Goal: Information Seeking & Learning: Find contact information

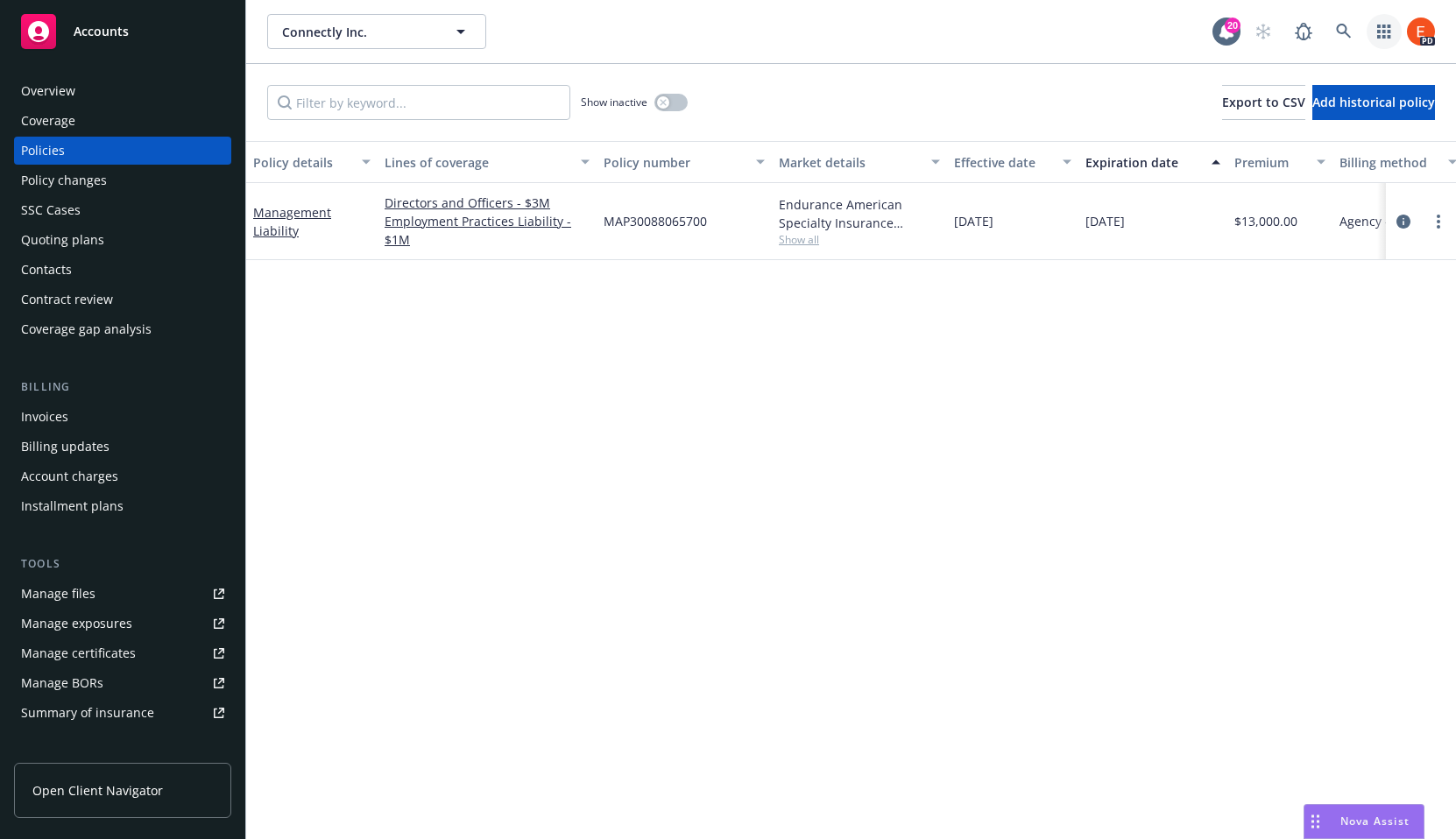
click at [1383, 34] on icon "button" at bounding box center [1385, 32] width 14 height 14
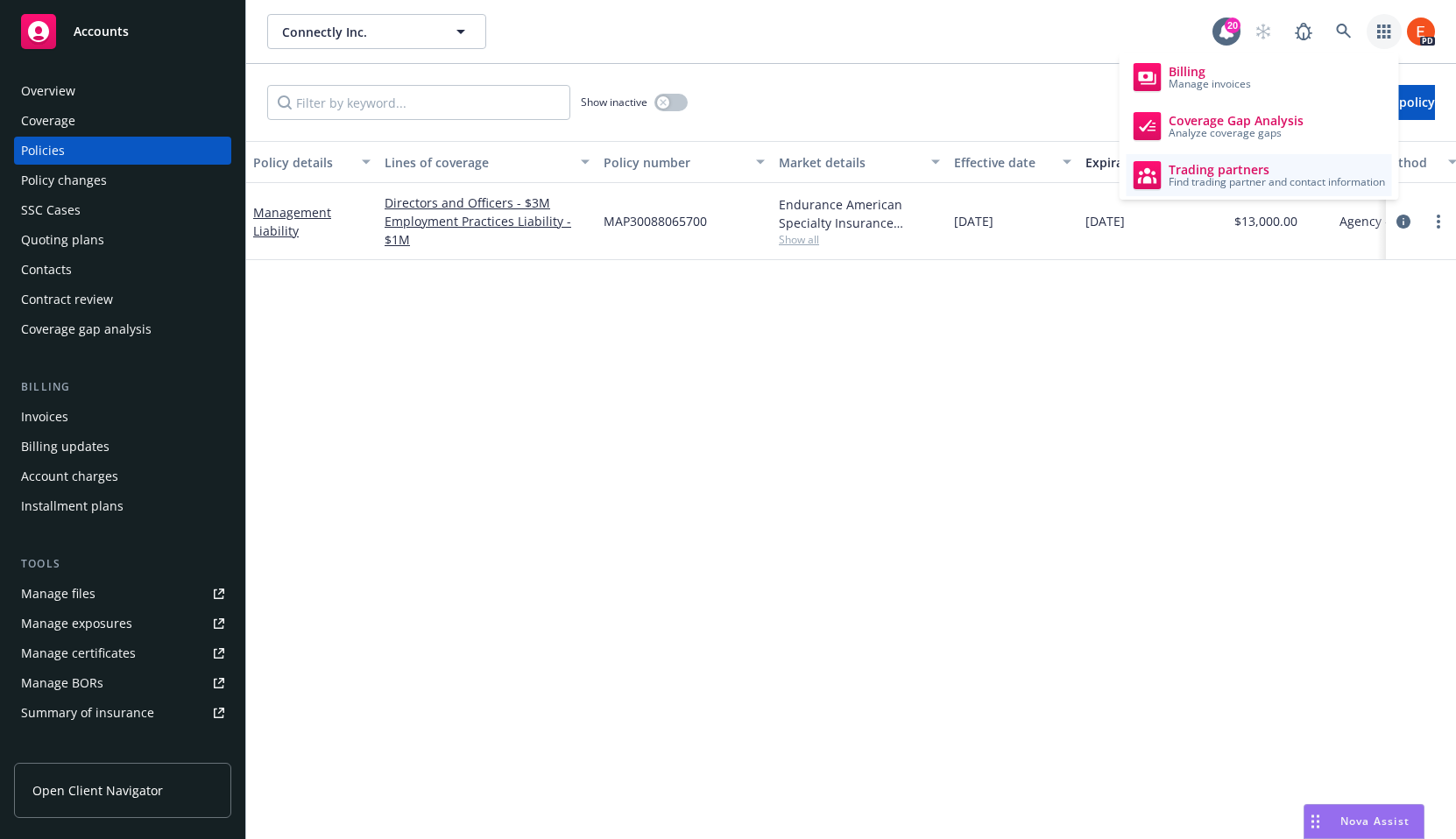
click at [1203, 173] on span "Trading partners" at bounding box center [1277, 170] width 216 height 14
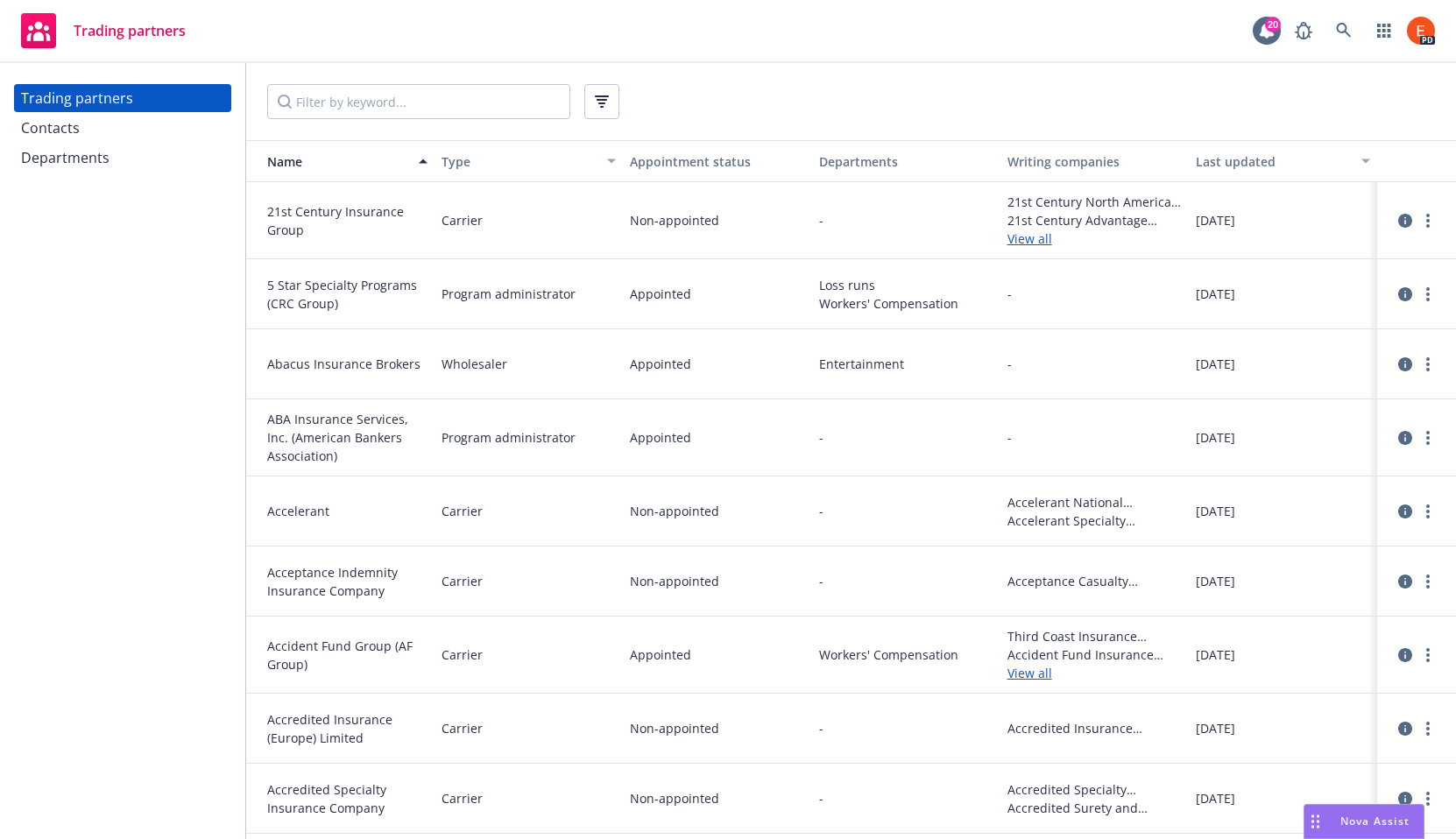
click at [48, 158] on div "Departments" at bounding box center [65, 158] width 88 height 28
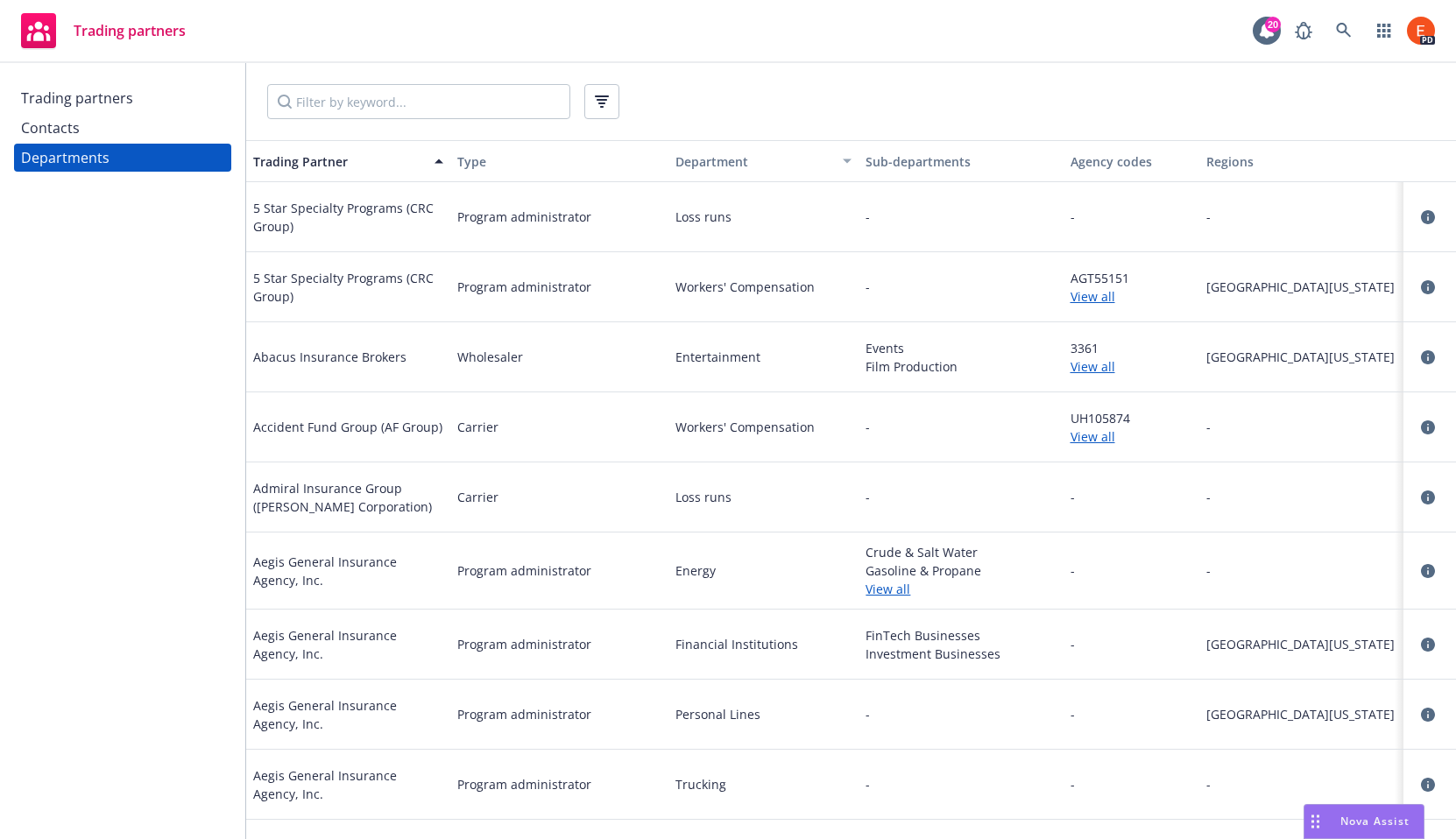
click at [57, 101] on div "Trading partners" at bounding box center [77, 98] width 112 height 28
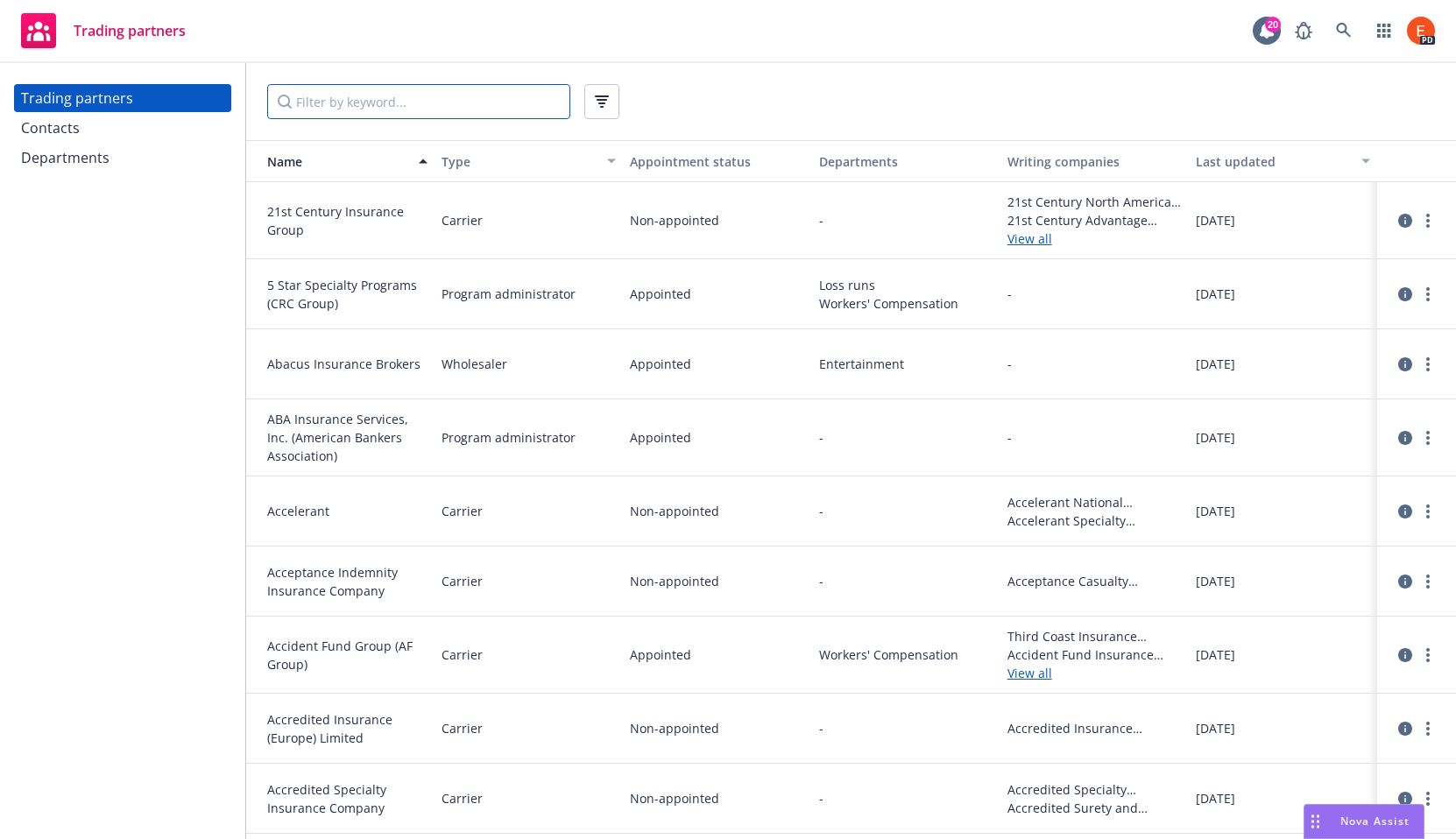
click at [407, 102] on input "Filter by keyword..." at bounding box center [419, 101] width 304 height 35
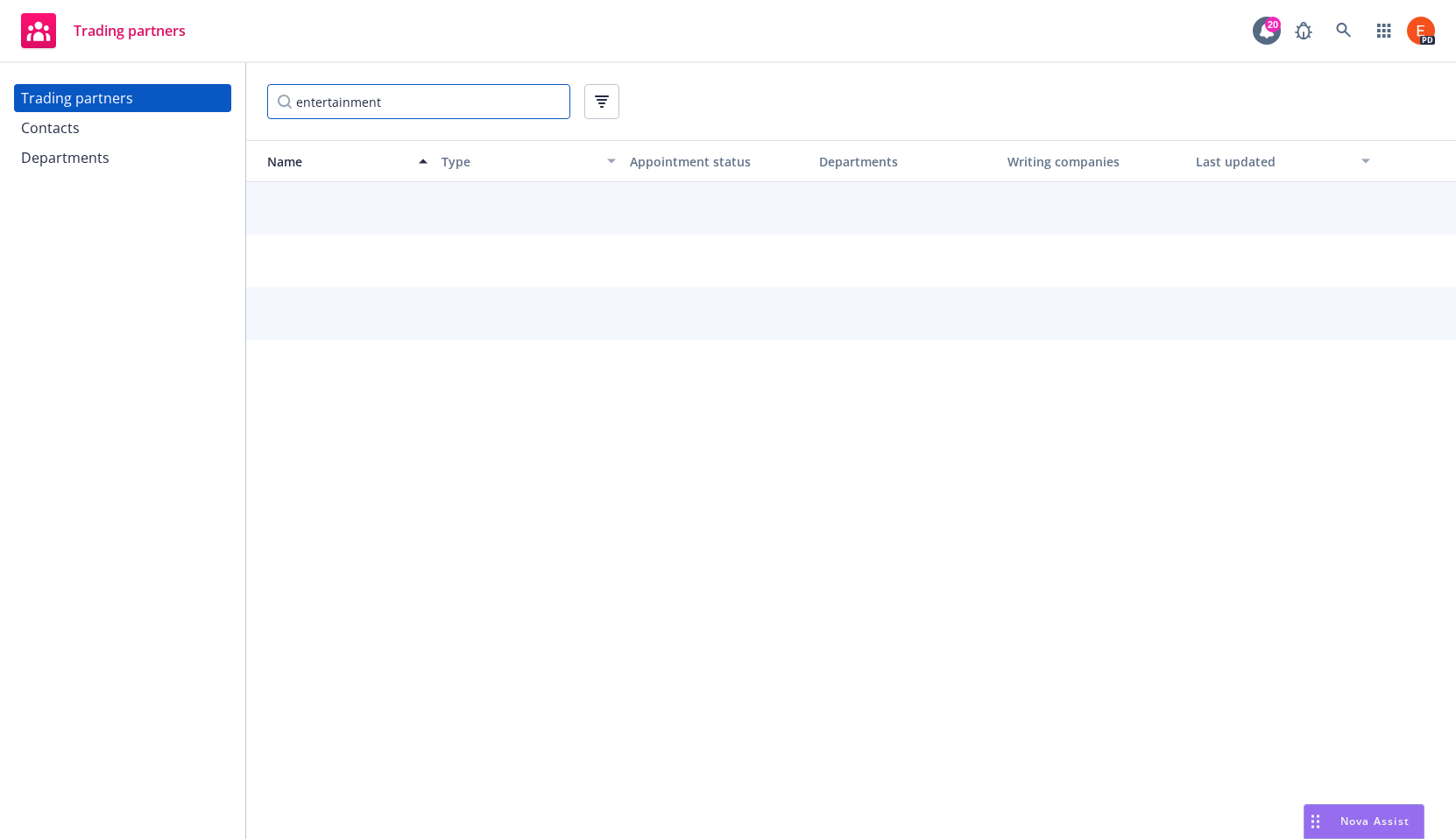
type input "entertainment"
click at [552, 101] on input "entertainment" at bounding box center [419, 101] width 304 height 35
click at [696, 105] on div at bounding box center [852, 101] width 1168 height 35
click at [145, 136] on div "Contacts" at bounding box center [123, 128] width 203 height 28
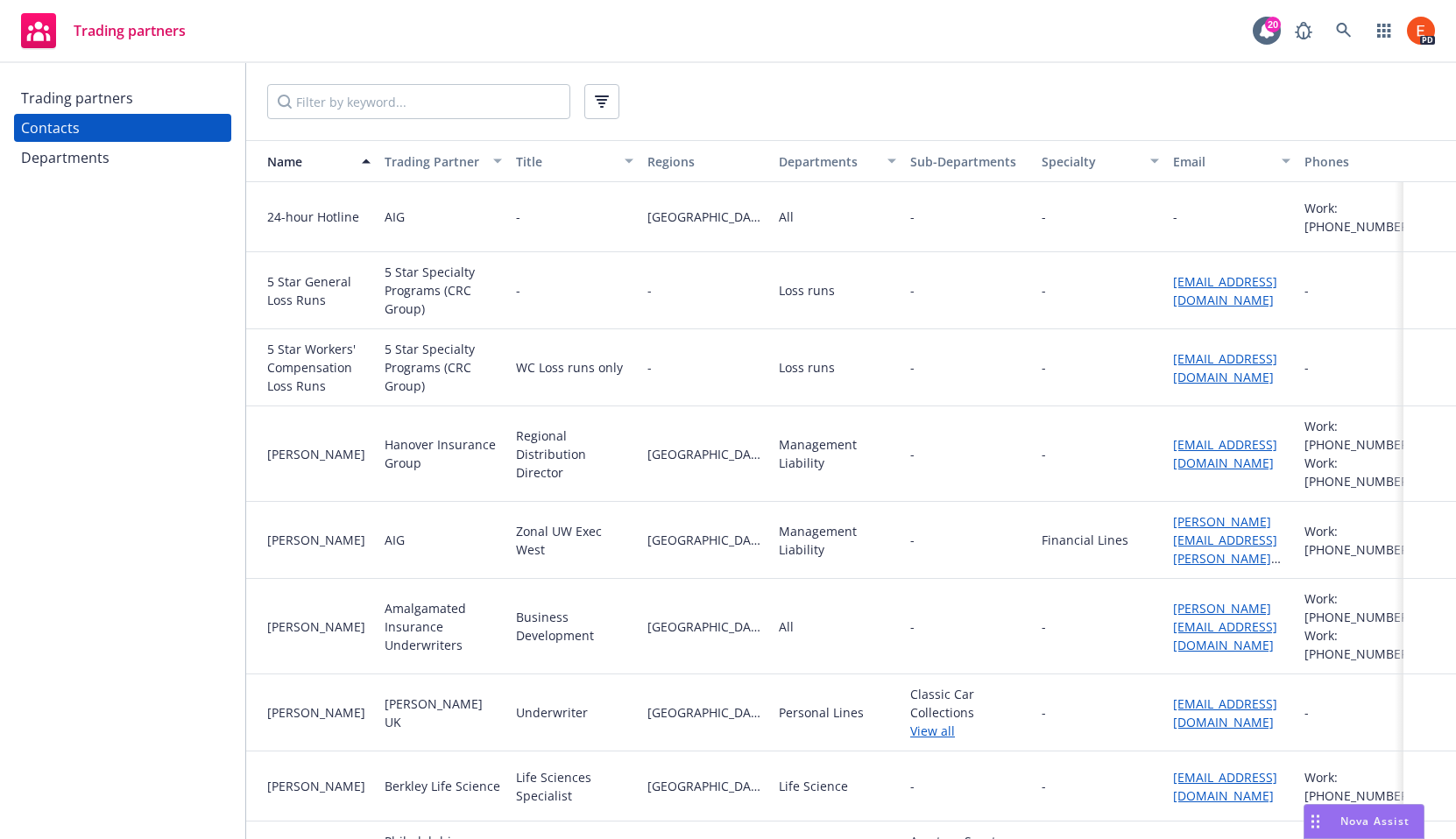
click at [139, 101] on div "Trading partners" at bounding box center [123, 98] width 203 height 28
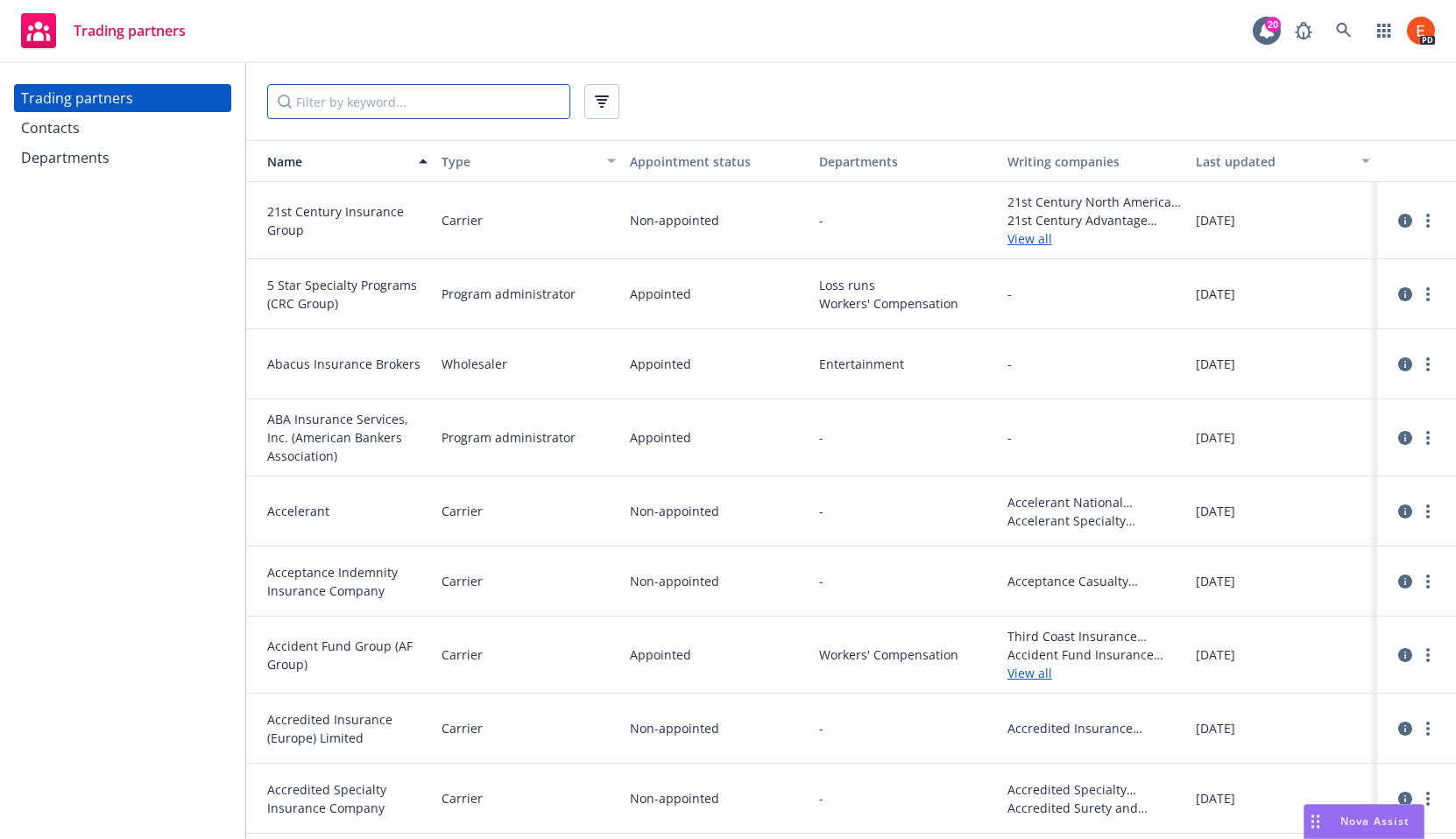
click at [422, 99] on input "Filter by keyword..." at bounding box center [419, 101] width 304 height 35
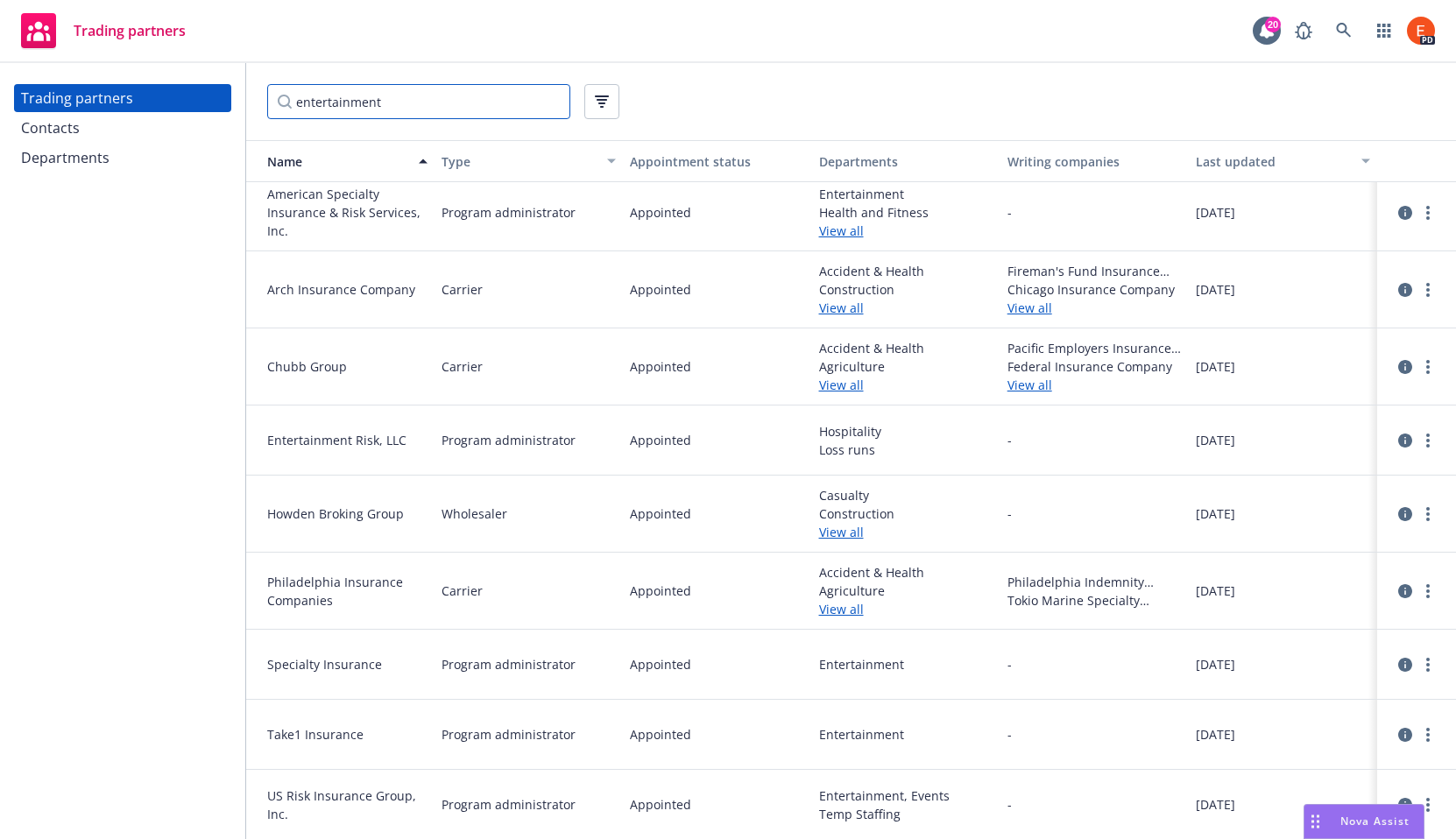
scroll to position [149, 0]
type input "entertainment"
click at [37, 132] on div "Contacts" at bounding box center [50, 128] width 59 height 28
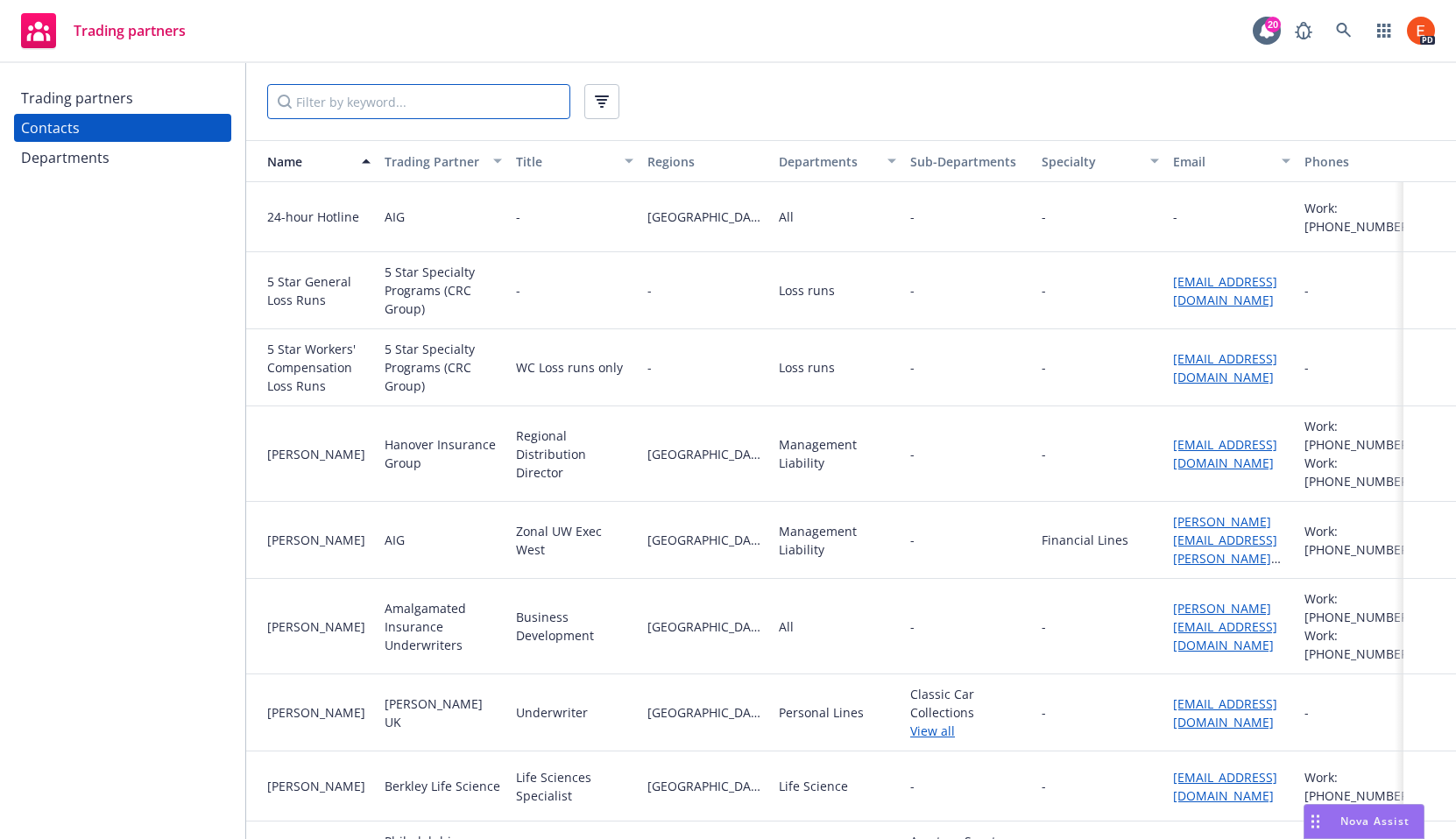
click at [371, 103] on input "Filter by keyword..." at bounding box center [419, 101] width 304 height 35
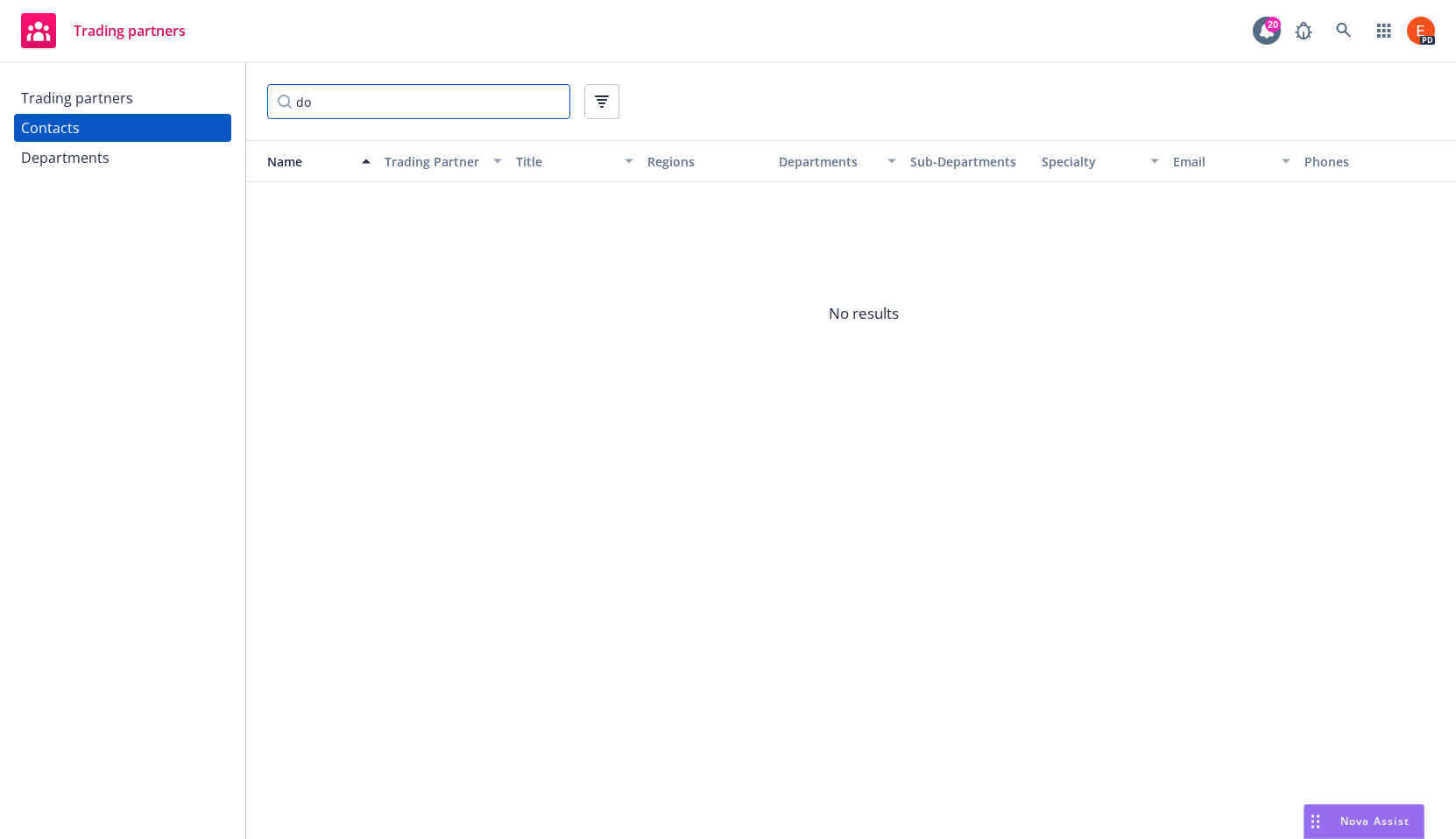
type input "d"
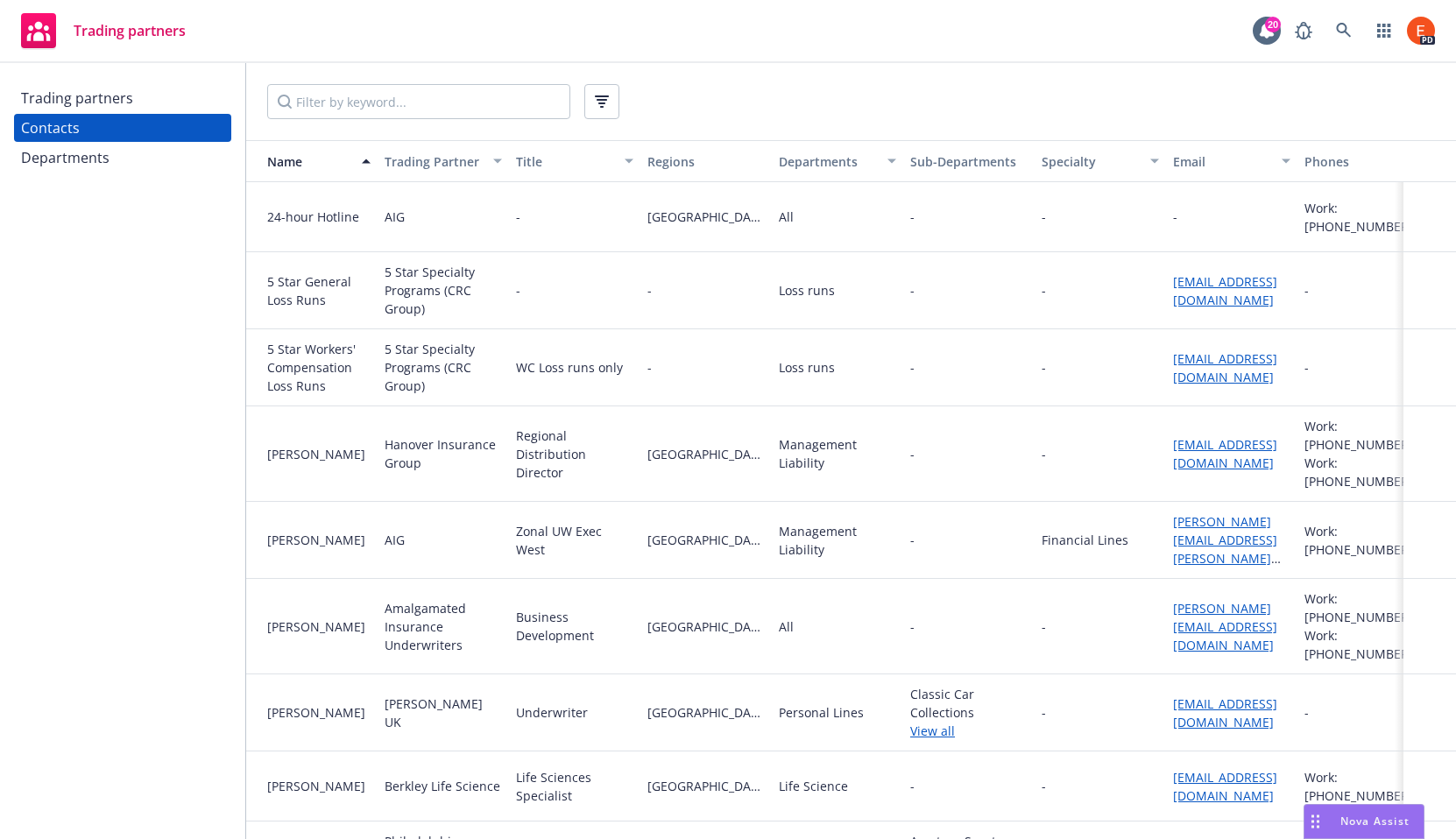
click at [52, 158] on div "Departments" at bounding box center [65, 158] width 88 height 28
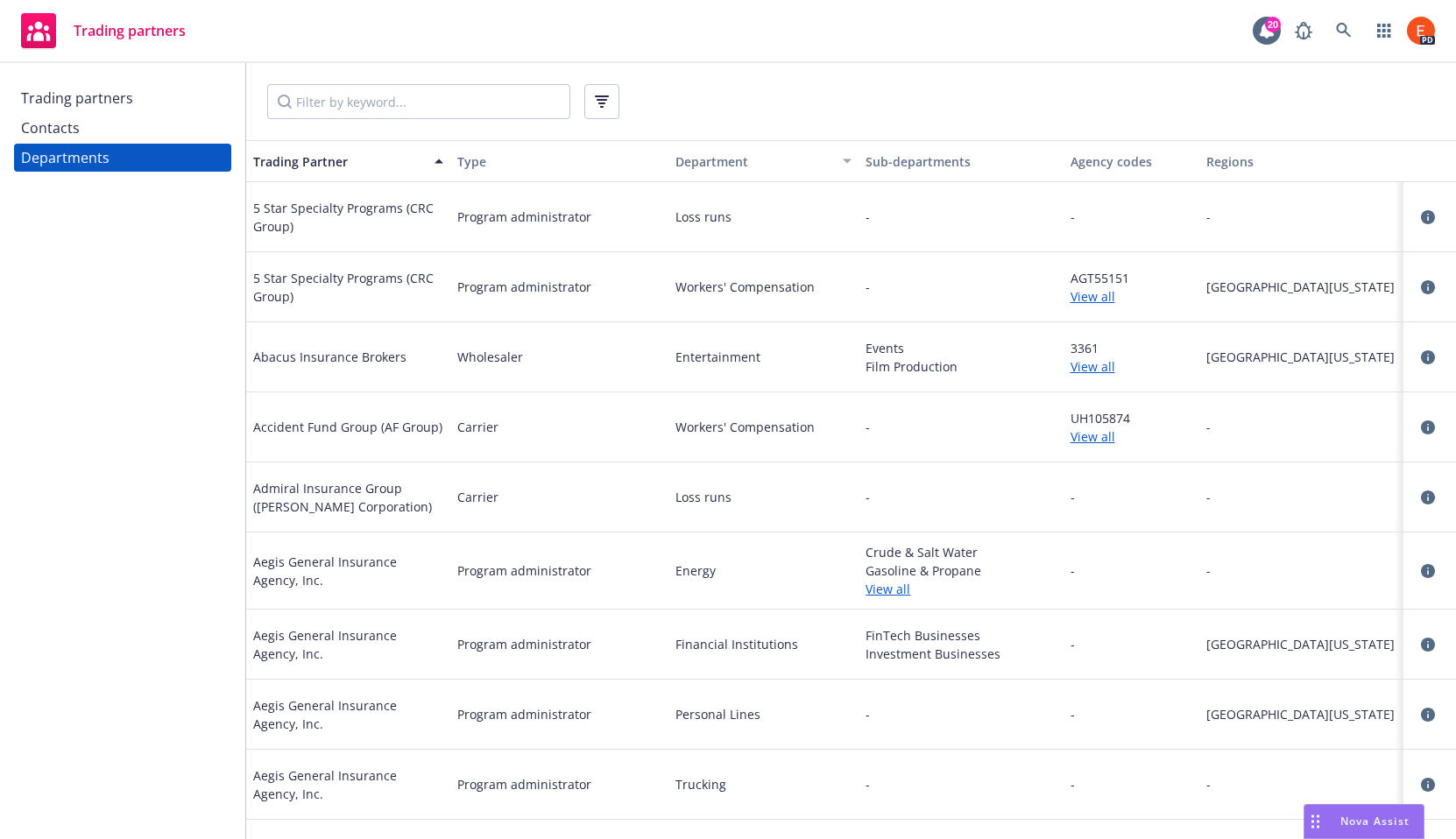
click at [845, 157] on div "button" at bounding box center [850, 161] width 9 height 41
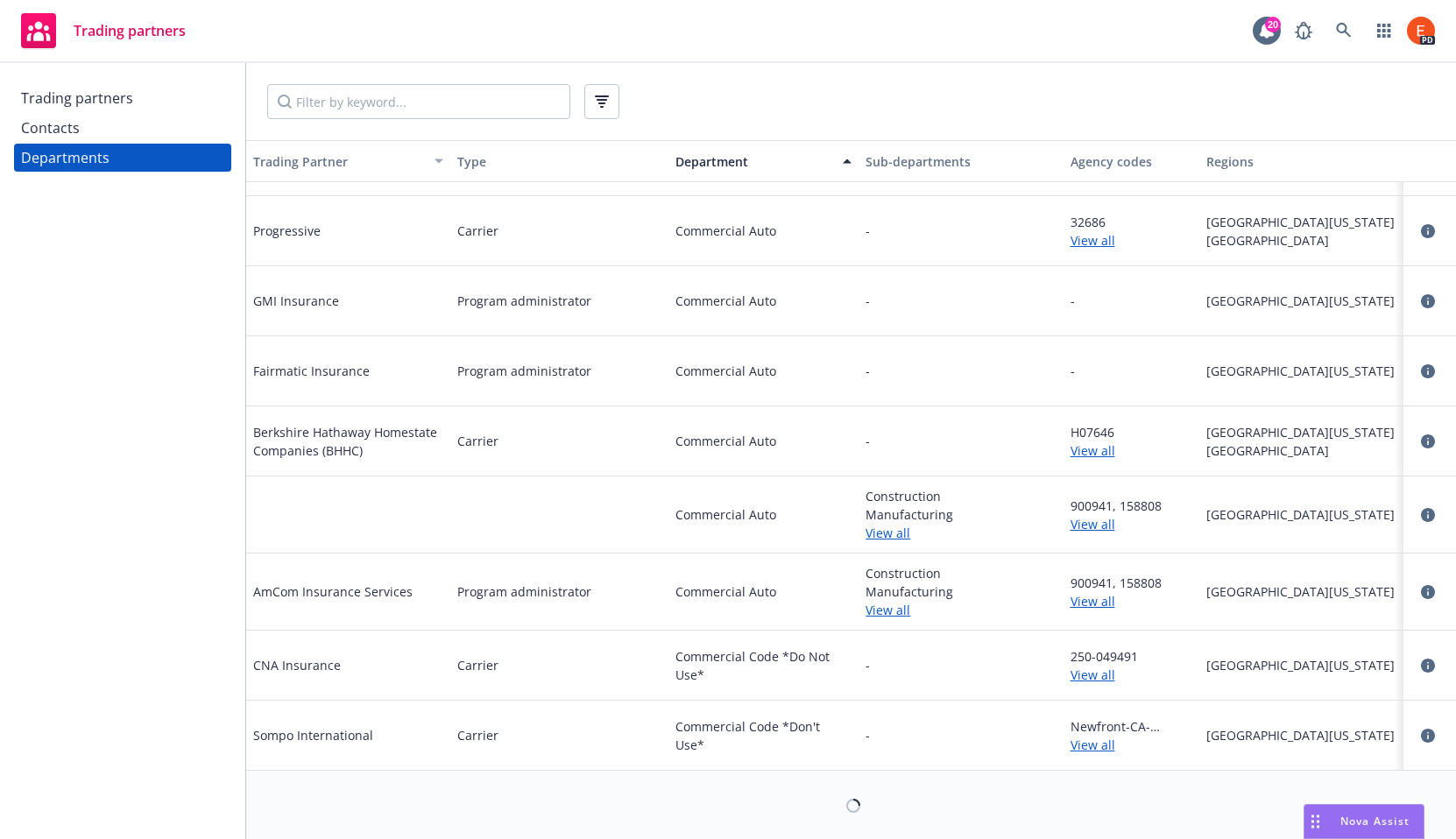
scroll to position [6435, 0]
click at [417, 102] on input "Filter by keyword..." at bounding box center [419, 101] width 304 height 35
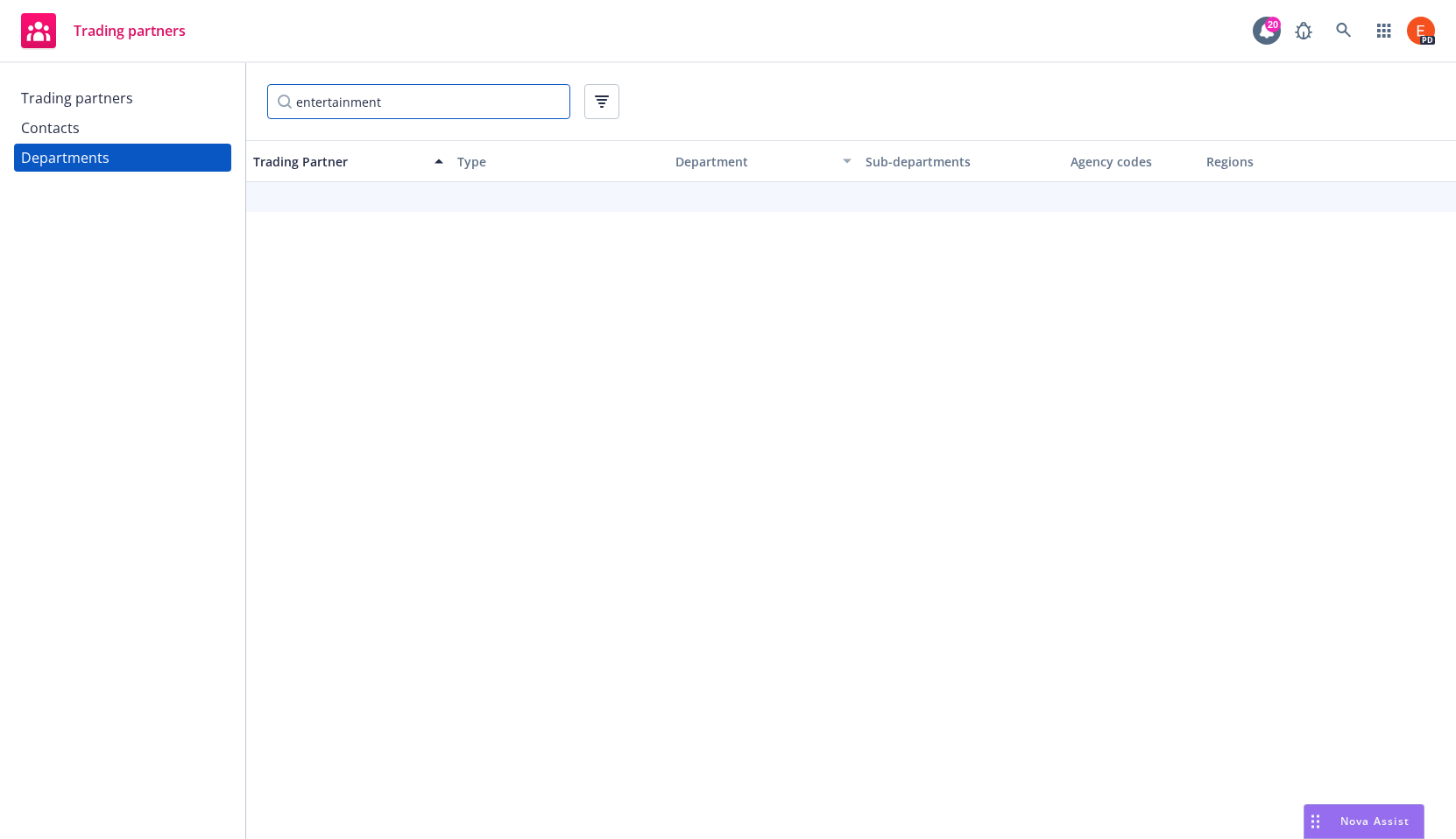
type input "entertainment"
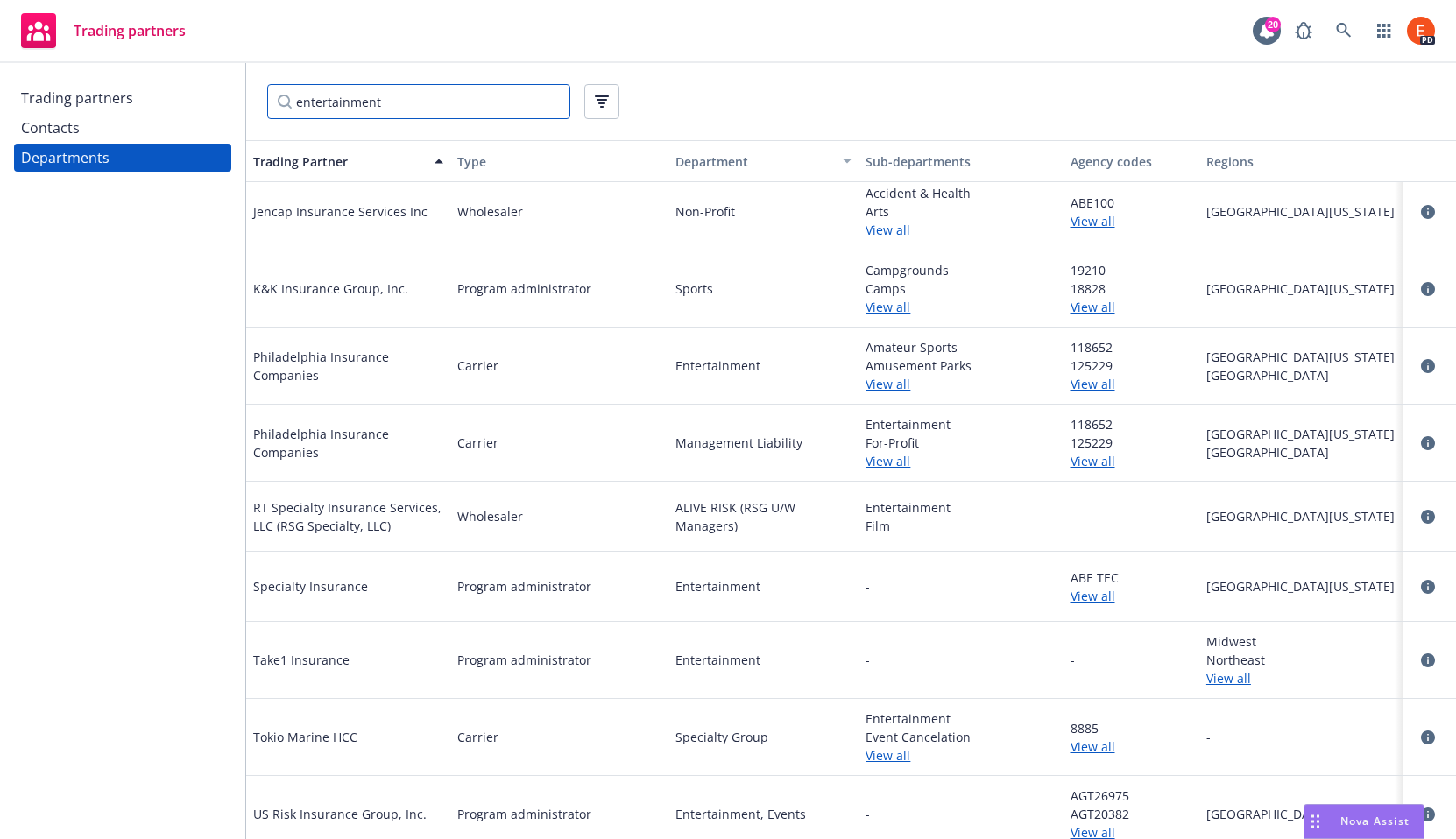
scroll to position [1011, 0]
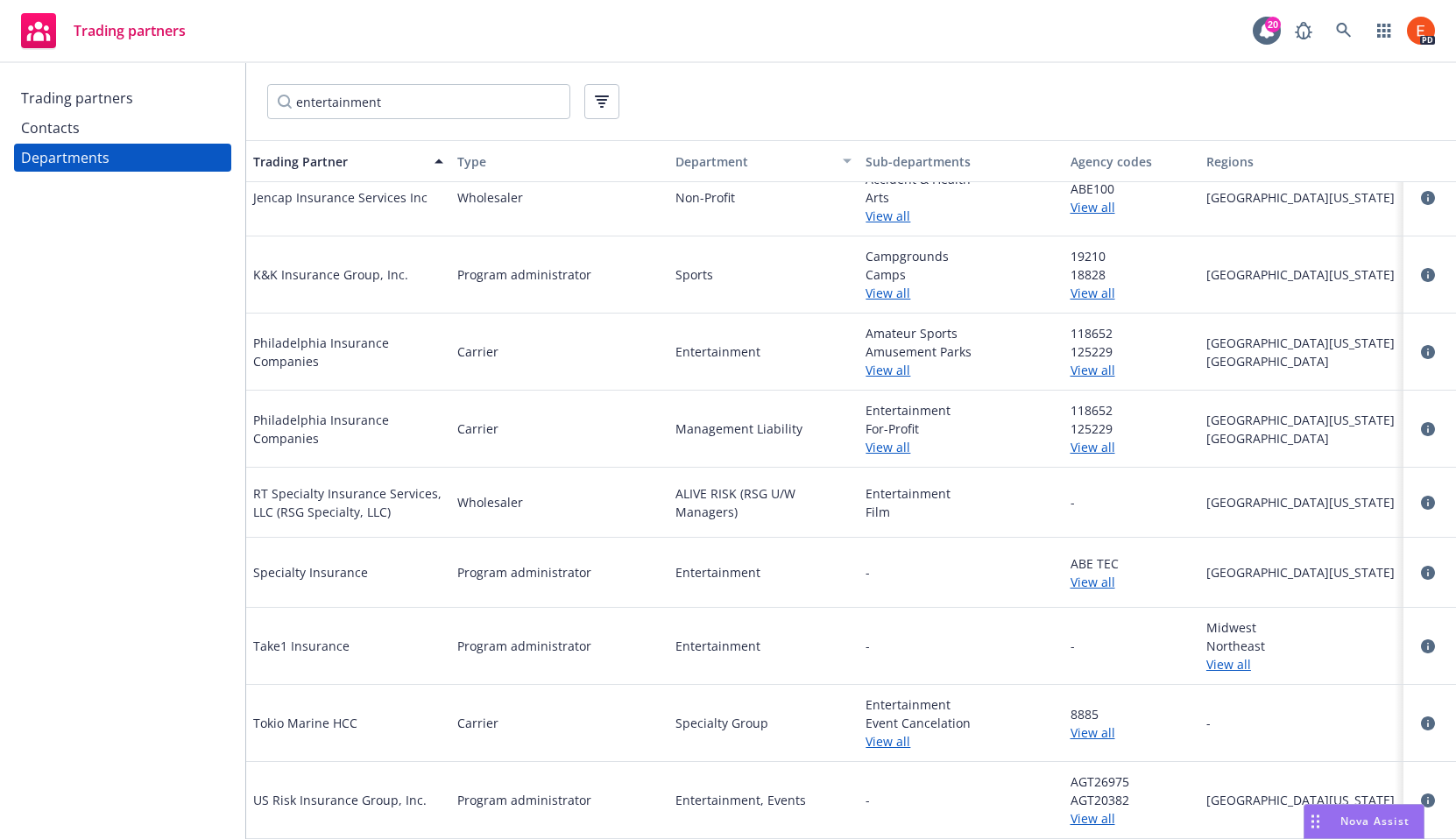
click at [1084, 585] on link "View all" at bounding box center [1131, 581] width 122 height 19
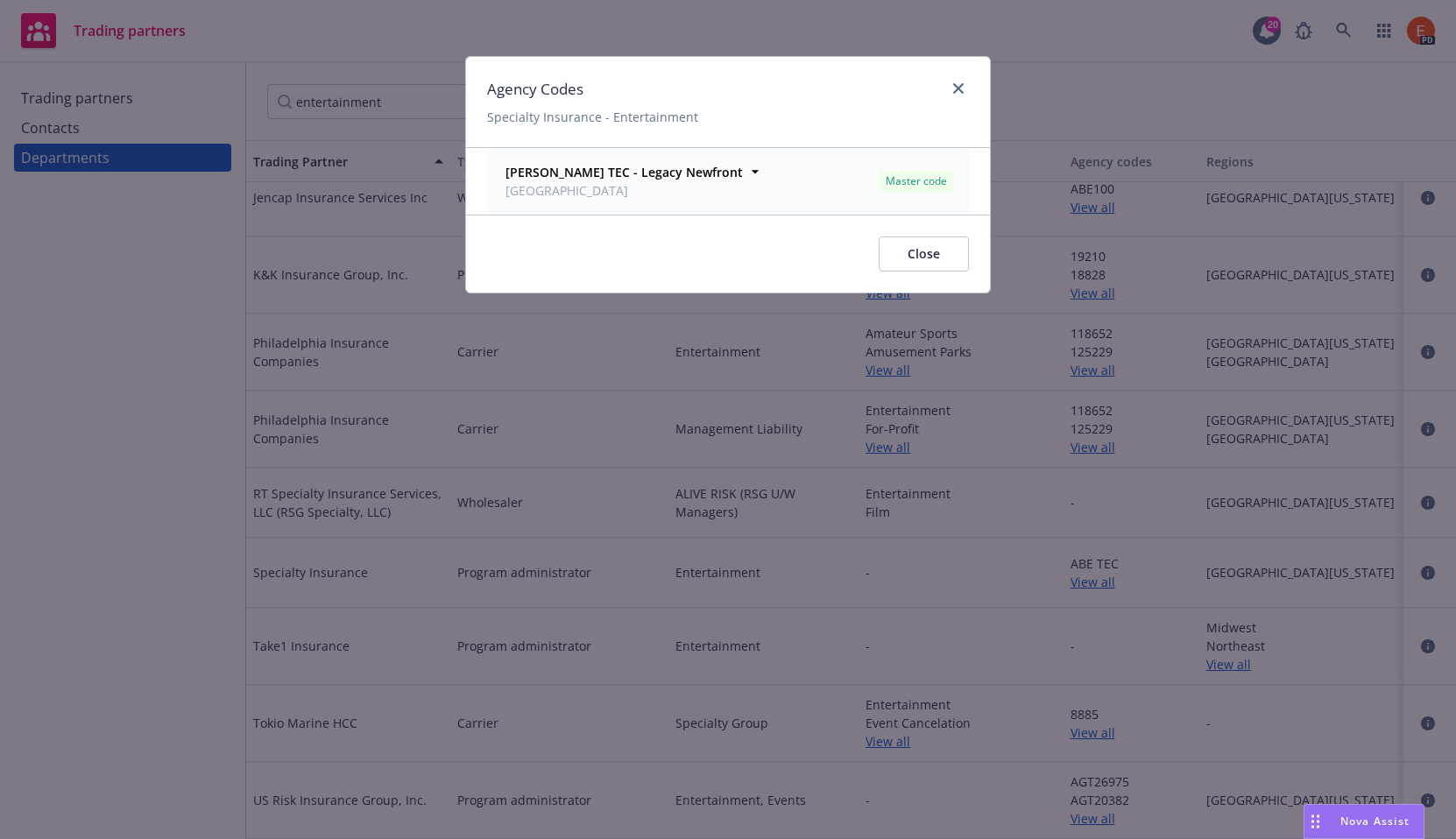
click at [903, 179] on span "Master code" at bounding box center [917, 182] width 62 height 16
click at [604, 169] on strong "ABE TEC - Legacy Newfront" at bounding box center [624, 172] width 237 height 17
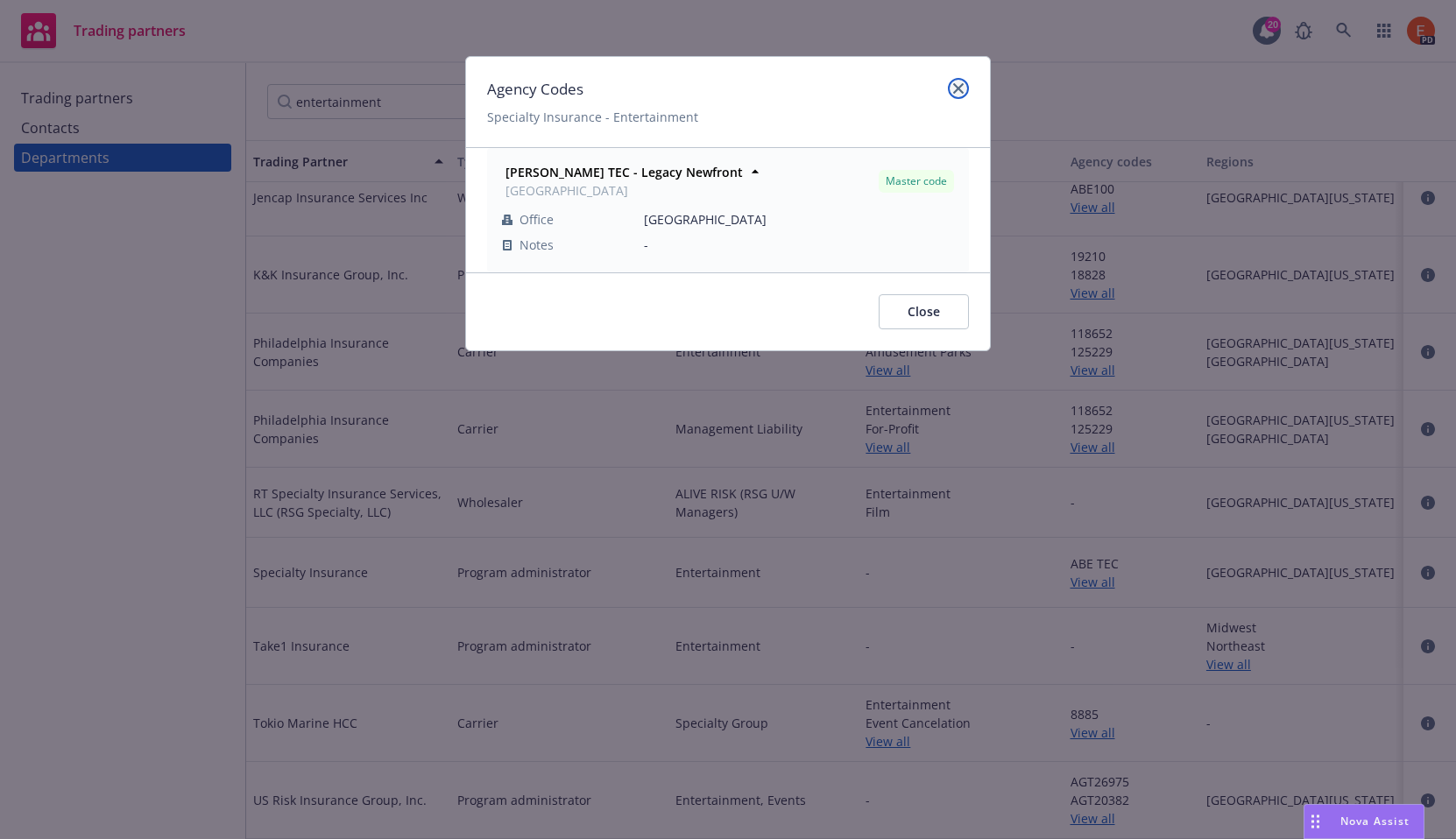
click at [960, 87] on icon "close" at bounding box center [958, 88] width 11 height 11
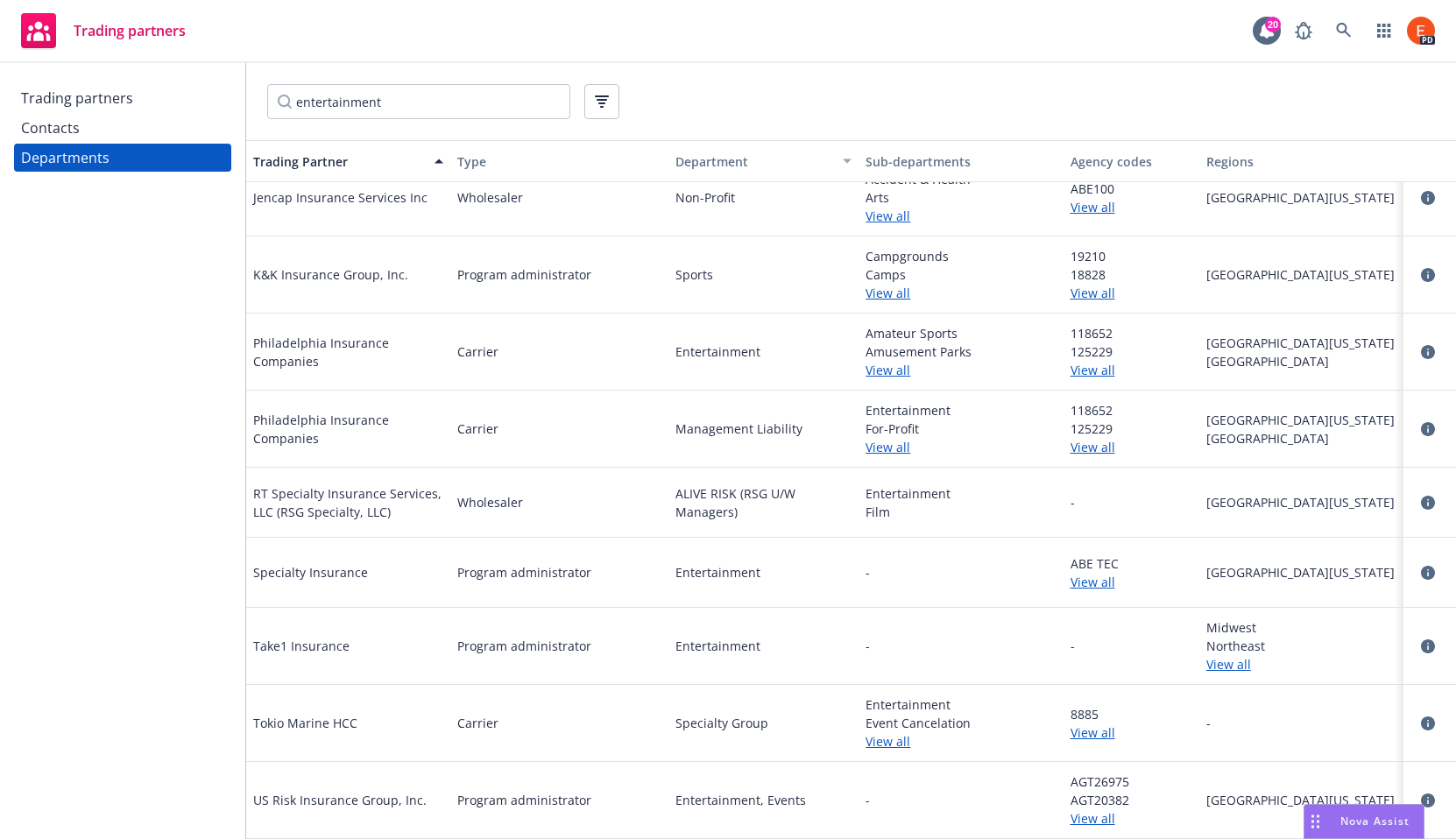
click at [93, 101] on div "Trading partners" at bounding box center [77, 98] width 112 height 28
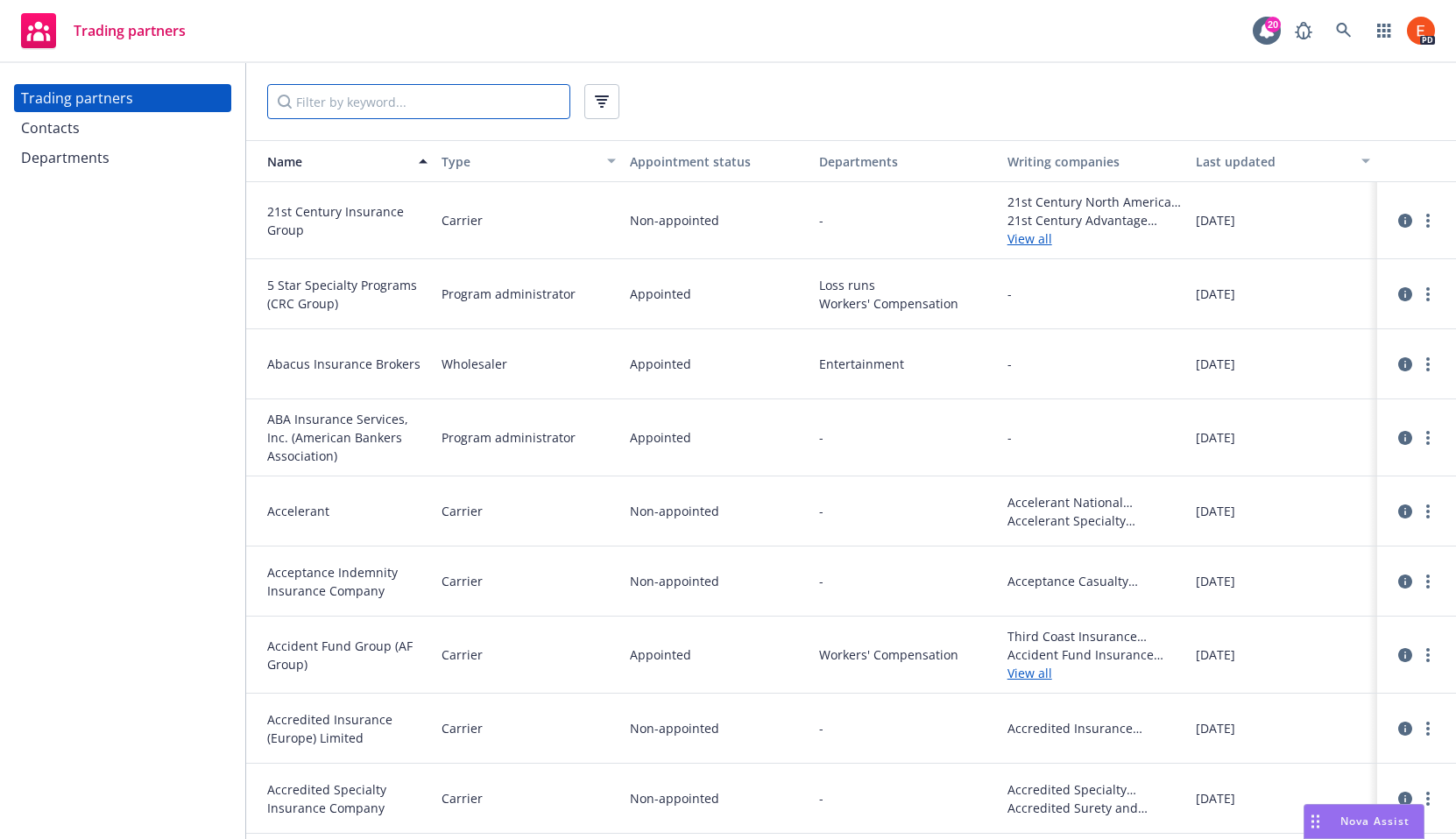
click at [393, 105] on input "Filter by keyword..." at bounding box center [419, 101] width 304 height 35
type input "entert"
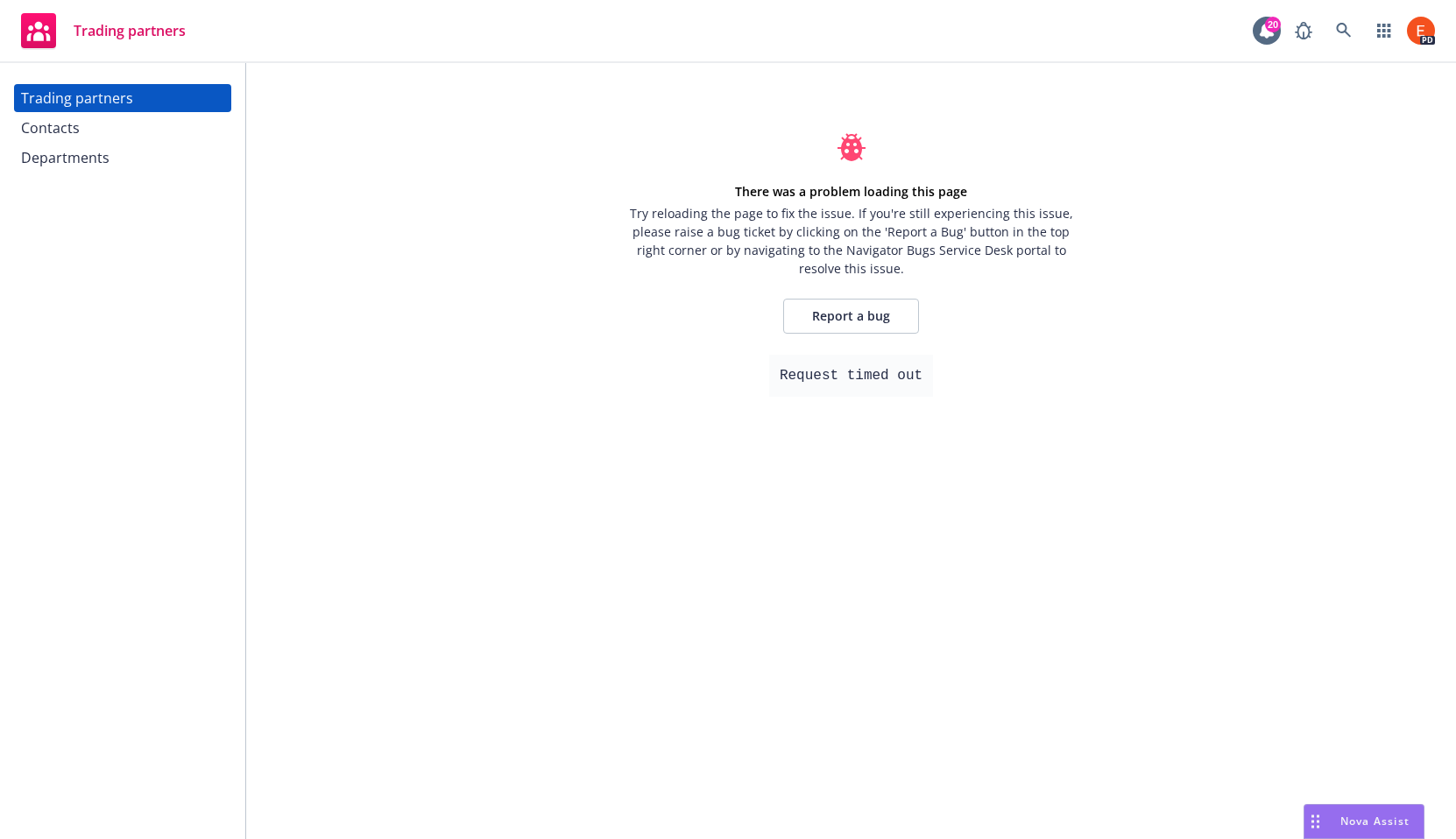
click at [109, 116] on div "Contacts" at bounding box center [123, 128] width 203 height 28
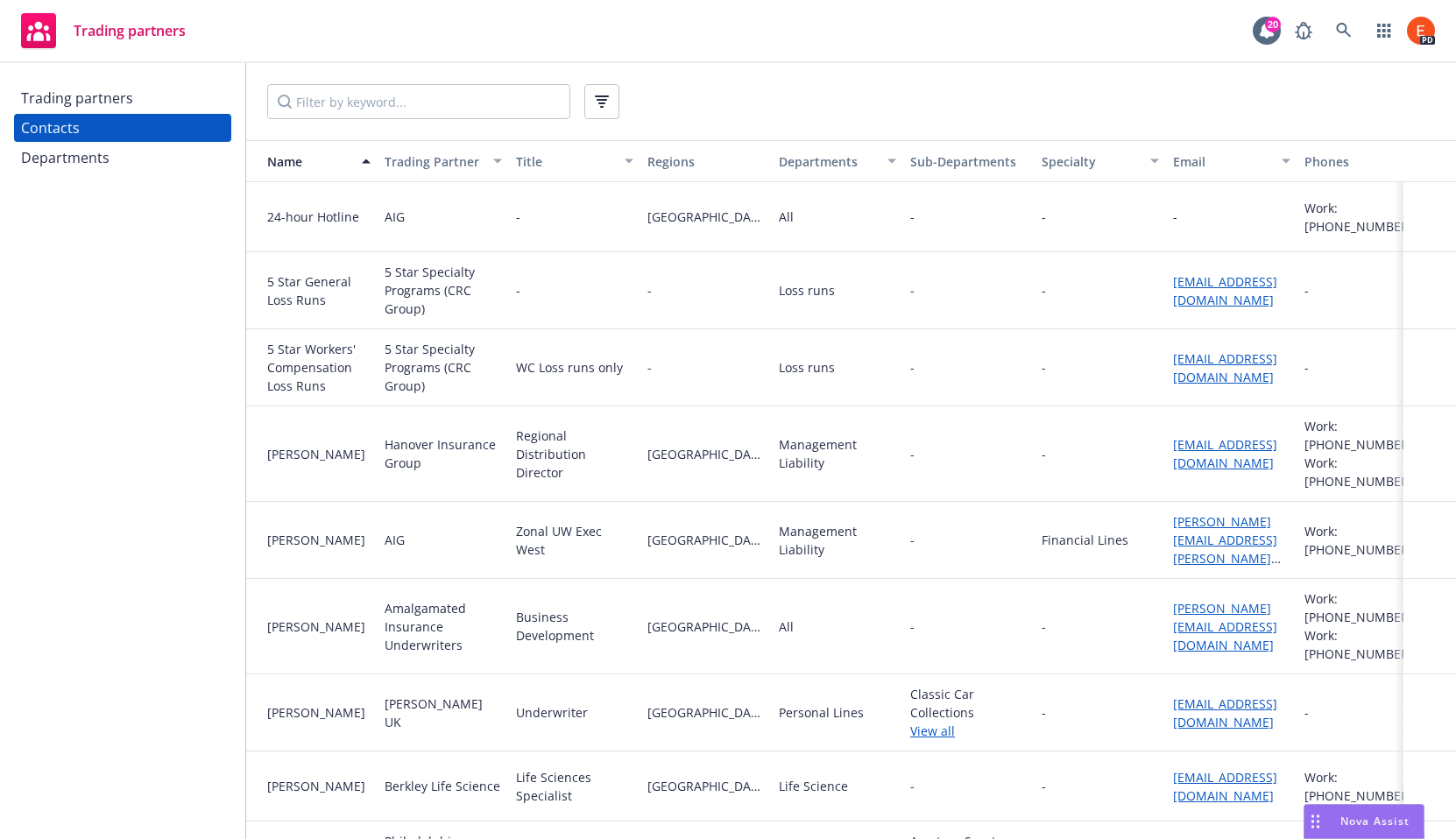
click at [109, 104] on div "Trading partners" at bounding box center [77, 98] width 112 height 28
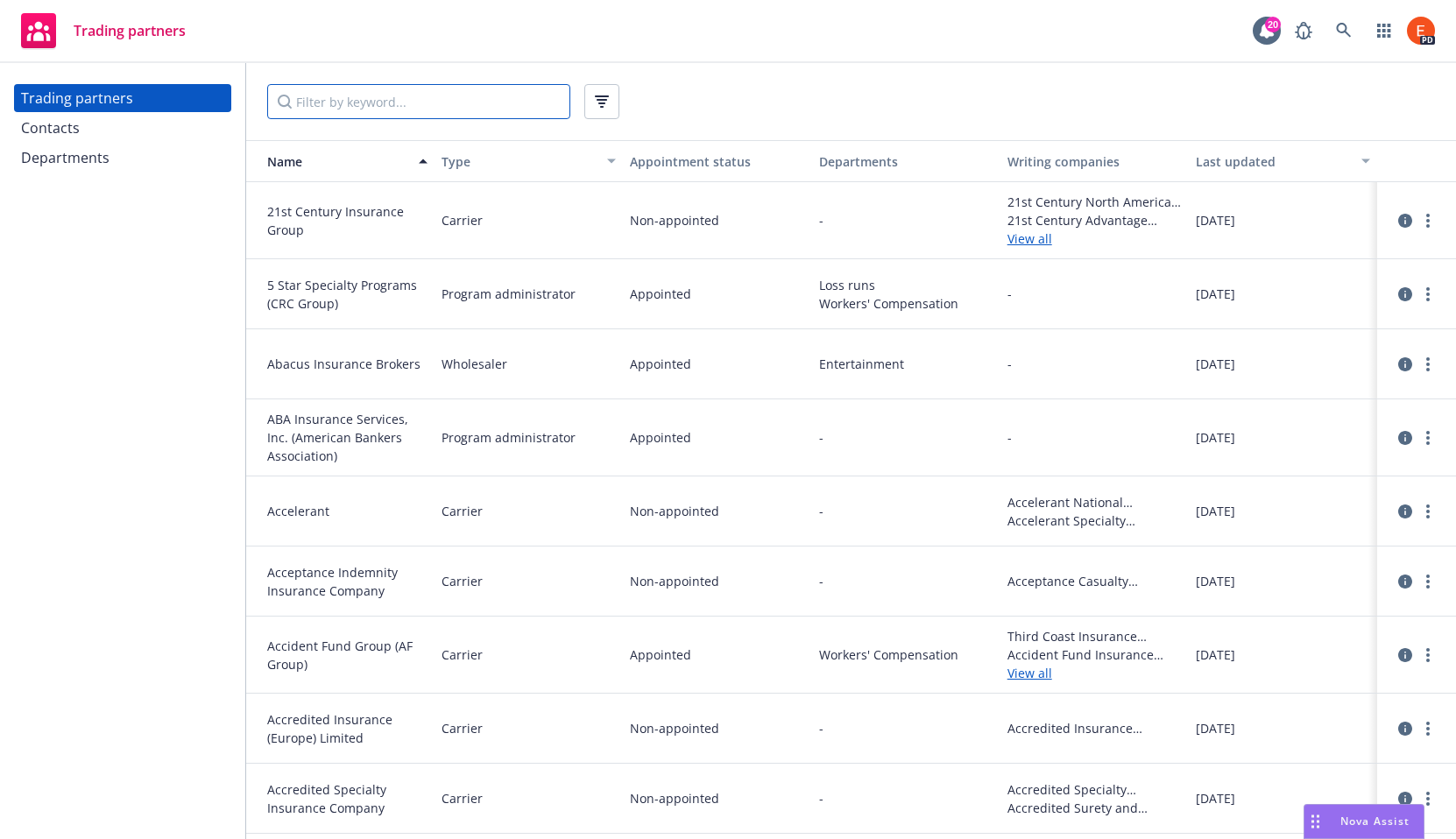
click at [395, 94] on input "Filter by keyword..." at bounding box center [419, 101] width 304 height 35
click at [593, 99] on button "button" at bounding box center [602, 101] width 35 height 35
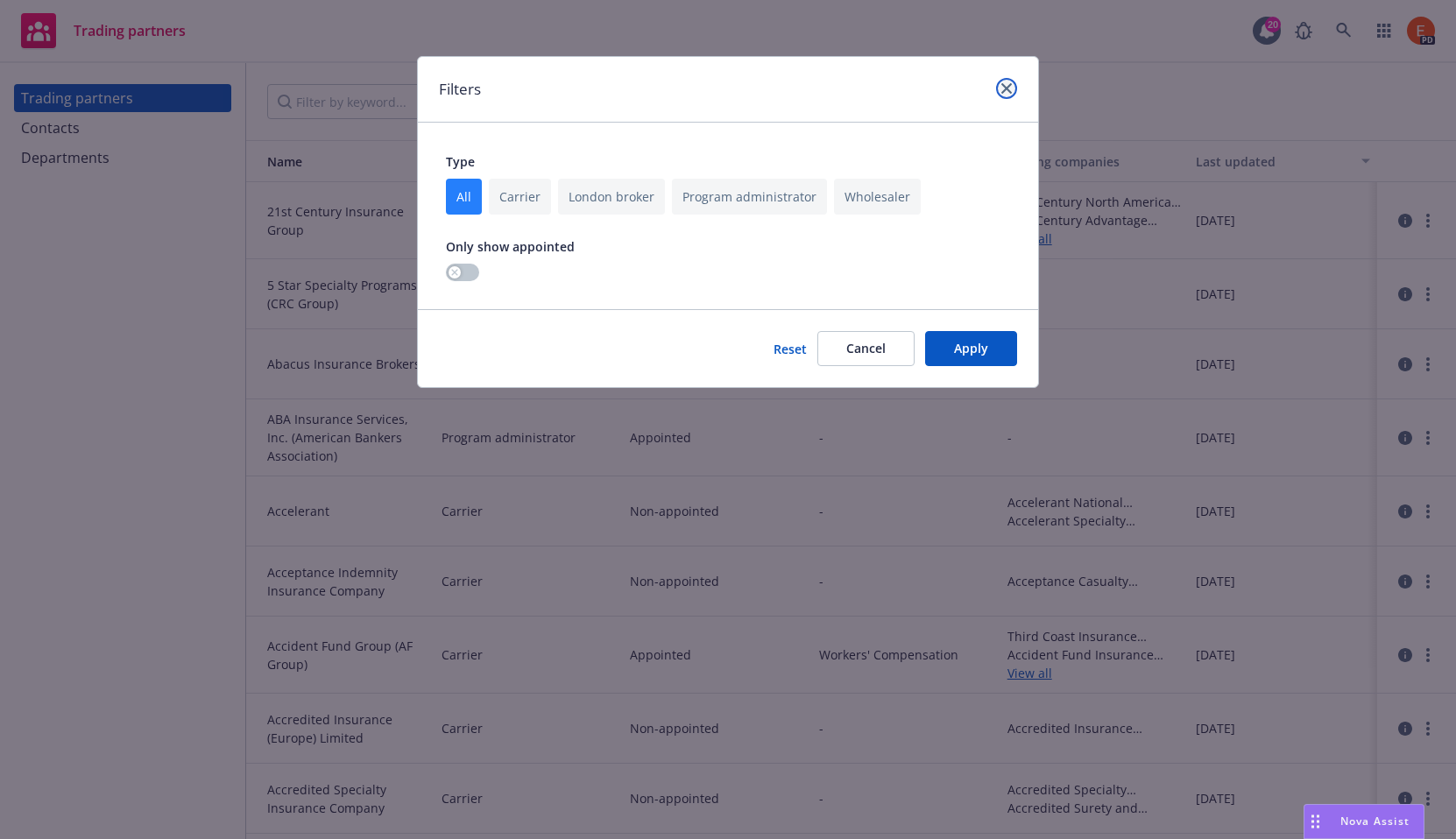
click at [1003, 89] on icon "close" at bounding box center [1007, 88] width 11 height 11
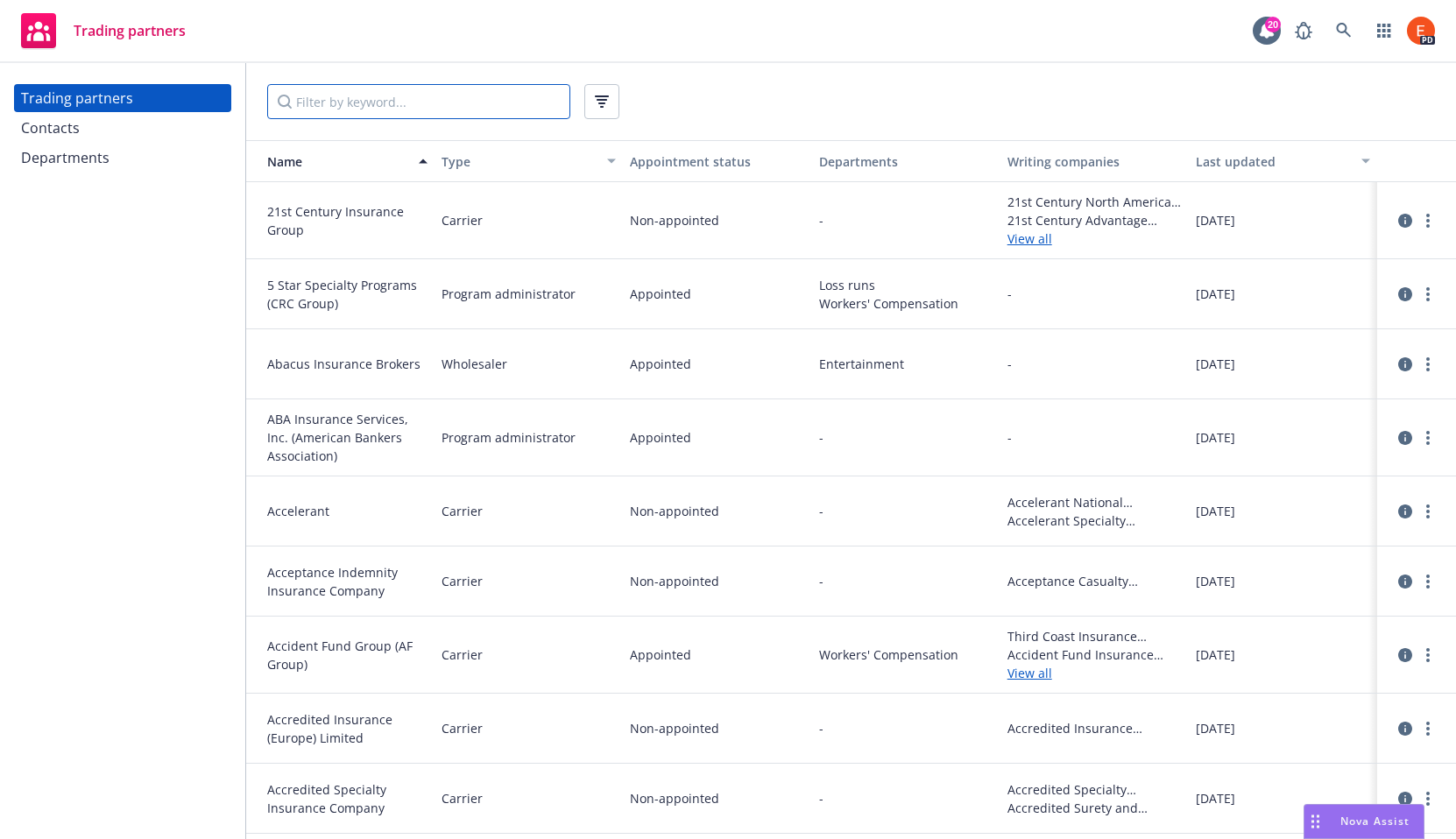
click at [388, 116] on input "Filter by keyword..." at bounding box center [419, 101] width 304 height 35
type input "enter"
click at [350, 102] on input "Filter by keyword..." at bounding box center [419, 101] width 304 height 35
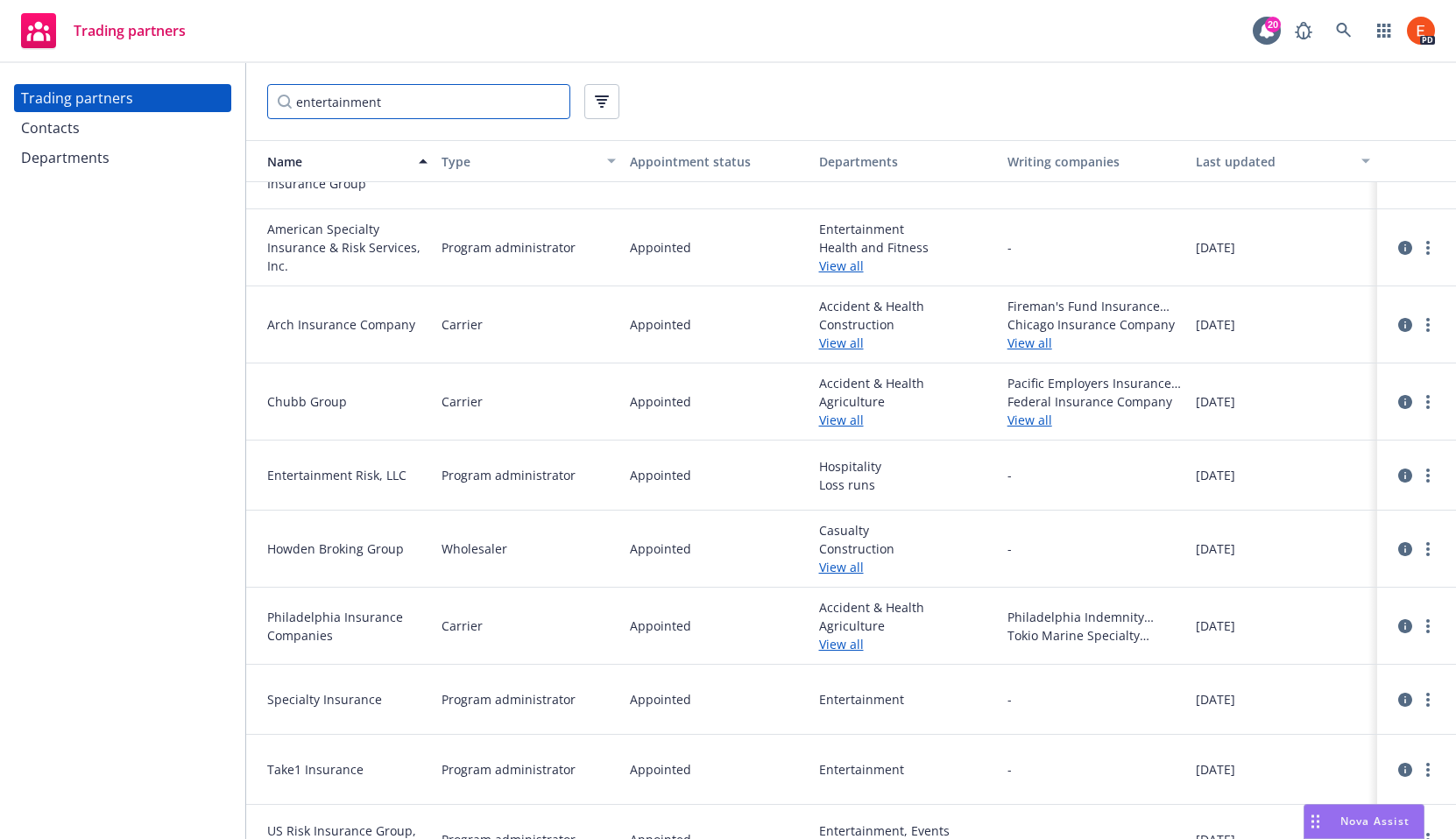
scroll to position [149, 0]
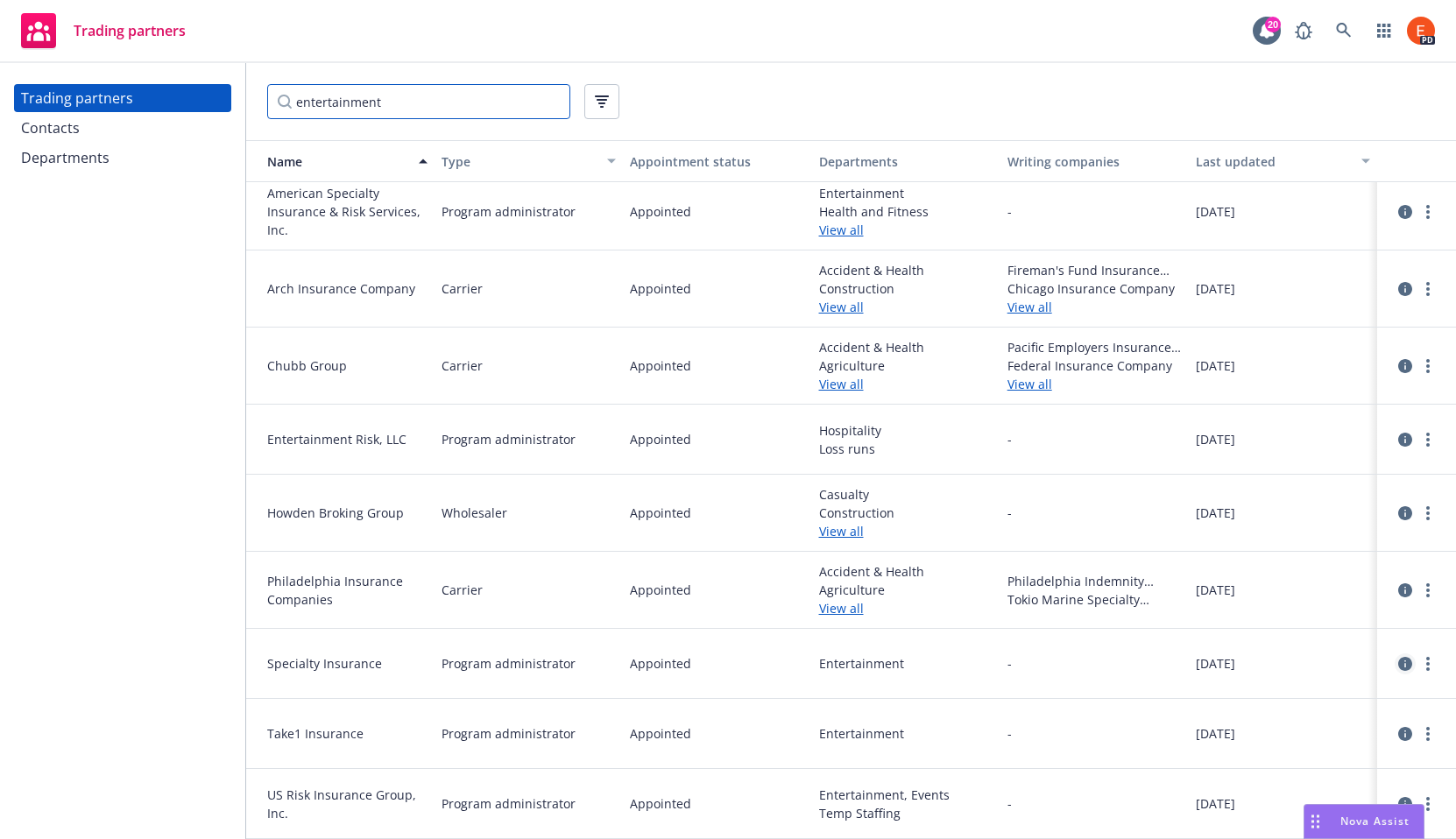
type input "entertainment"
click at [1399, 663] on icon "circleInformation" at bounding box center [1406, 664] width 14 height 14
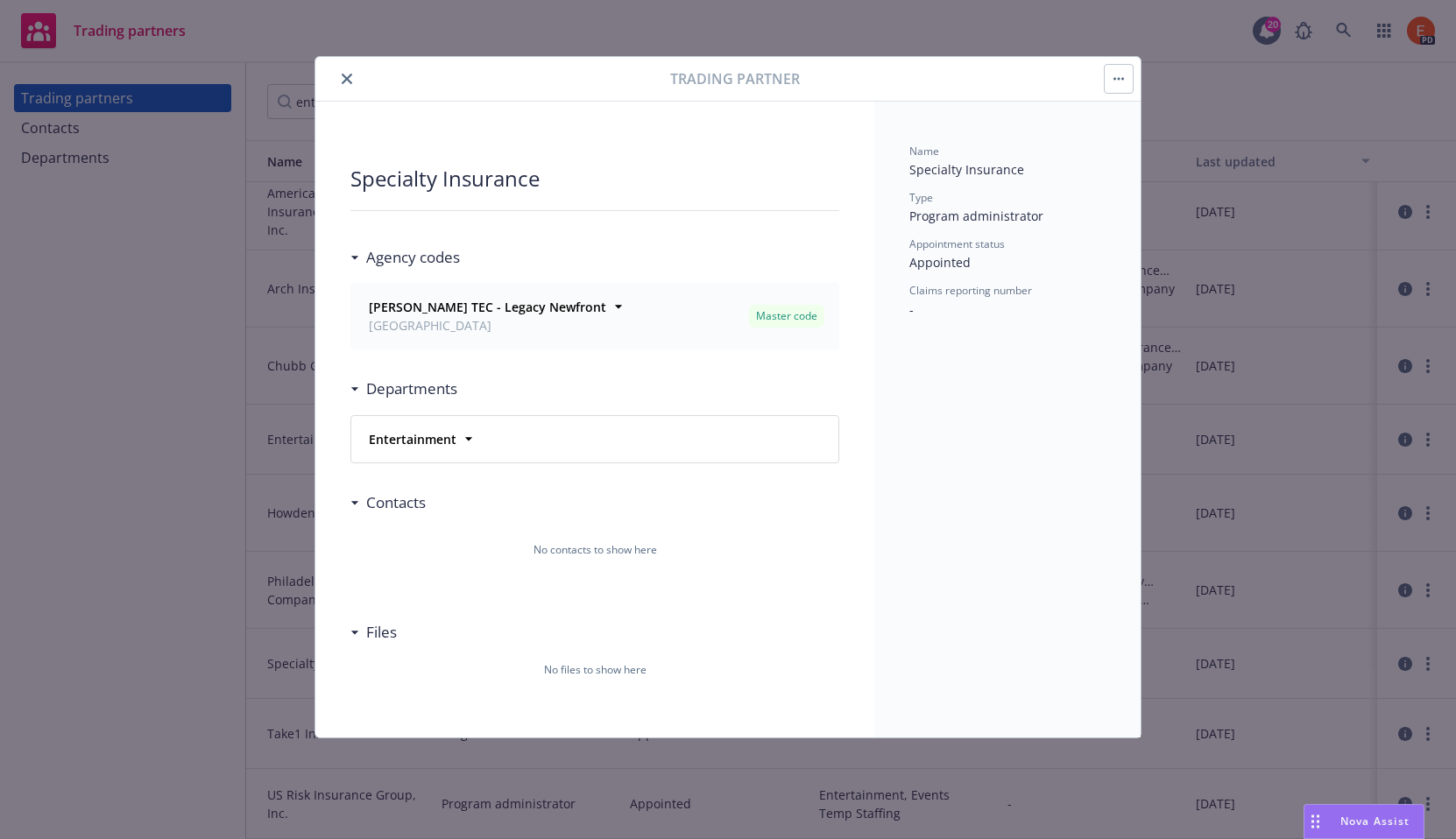
click at [349, 76] on icon "close" at bounding box center [347, 79] width 11 height 11
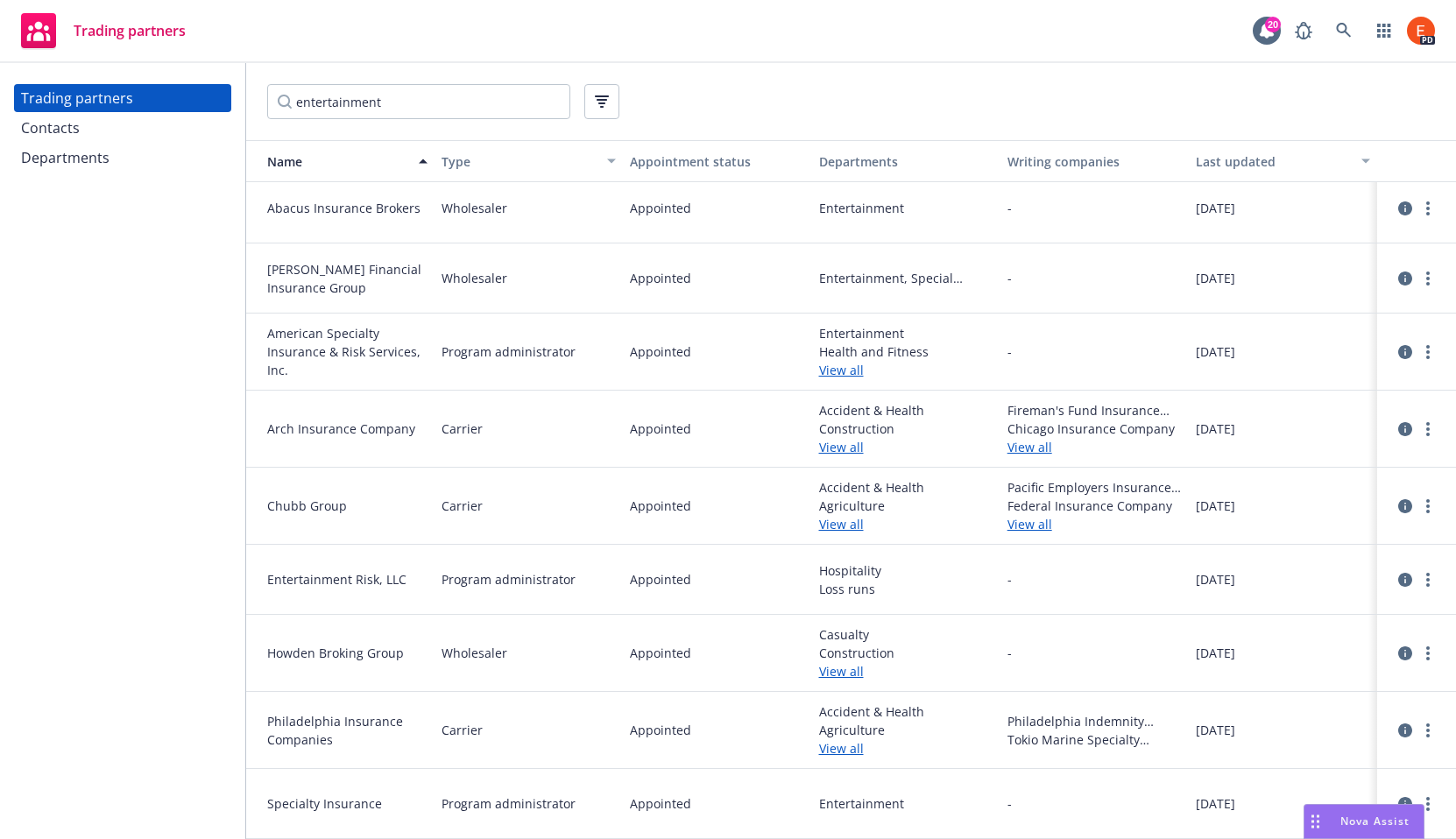
scroll to position [7, 0]
click at [826, 523] on link "View all" at bounding box center [906, 526] width 175 height 19
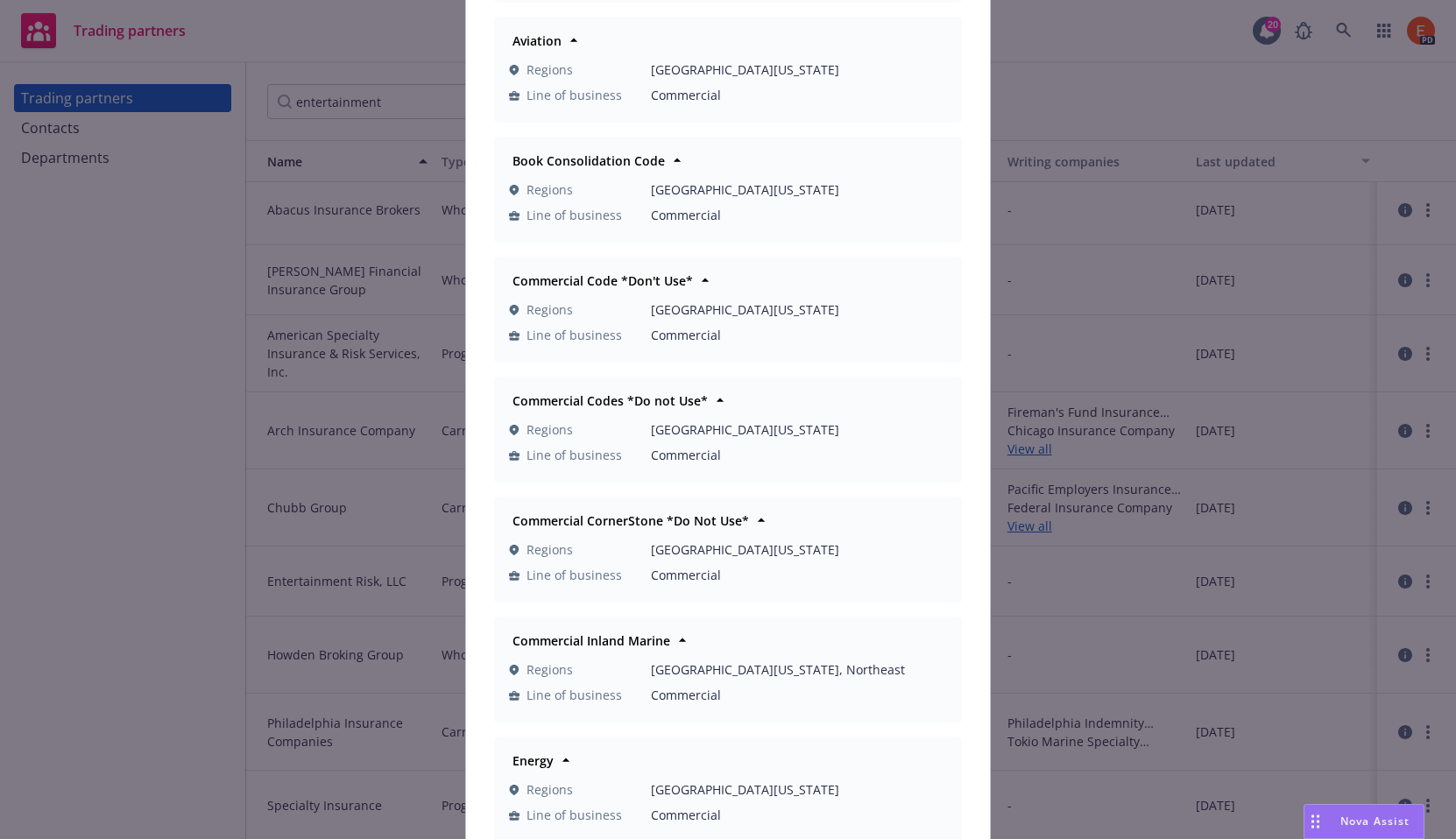
scroll to position [0, 0]
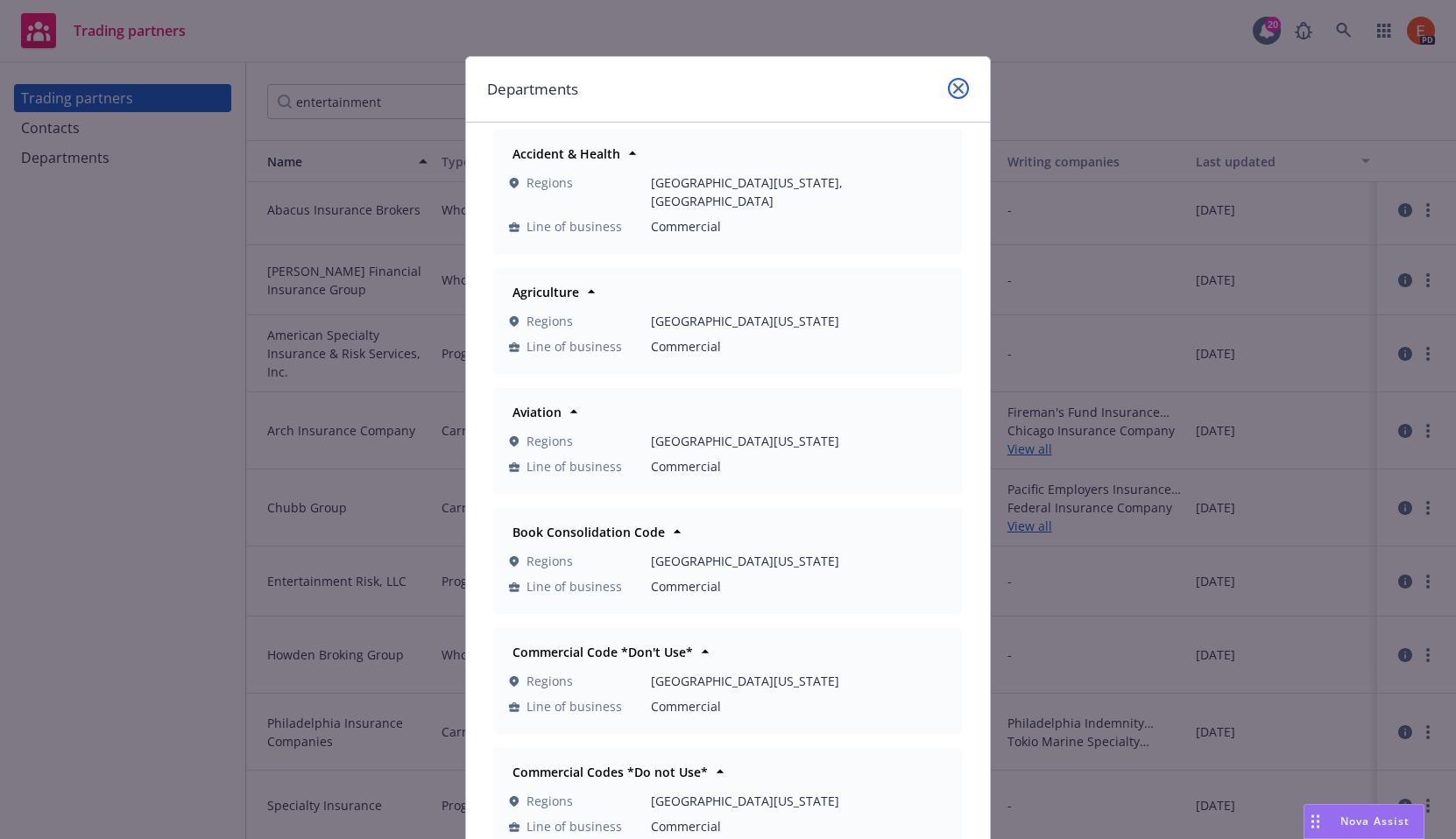
click at [953, 85] on icon "close" at bounding box center [958, 88] width 11 height 11
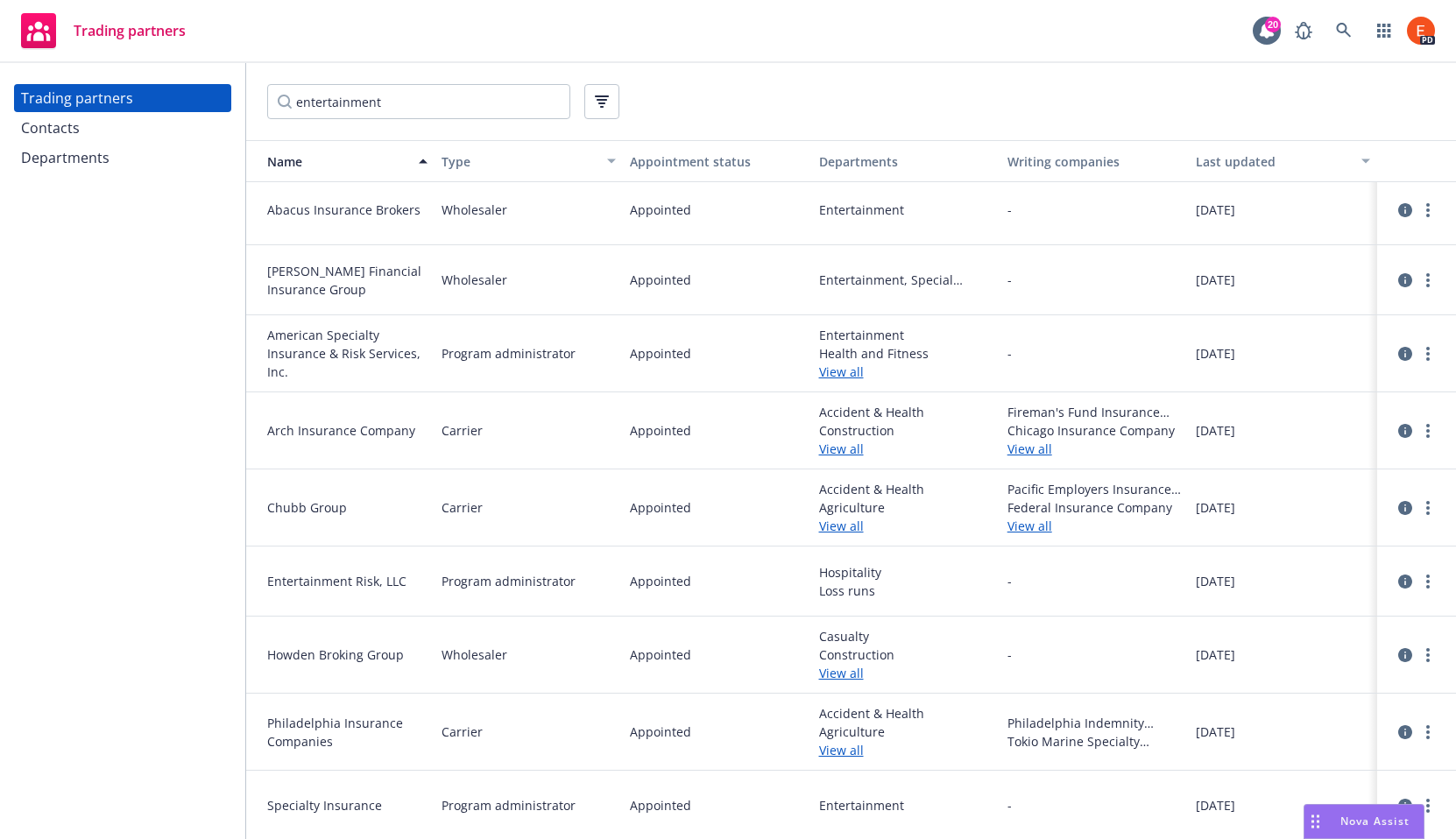
click at [126, 537] on div "Trading partners Contacts Departments" at bounding box center [123, 451] width 245 height 776
